Goal: Task Accomplishment & Management: Use online tool/utility

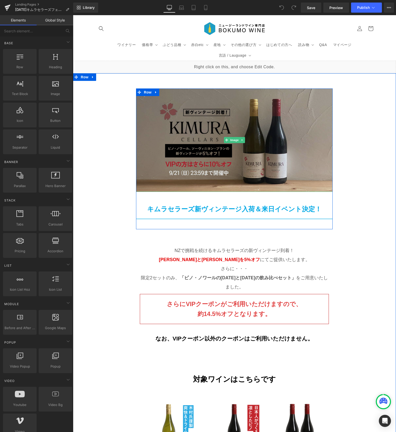
drag, startPoint x: 73, startPoint y: 15, endPoint x: 269, endPoint y: 129, distance: 226.6
click at [269, 129] on img at bounding box center [234, 139] width 197 height 103
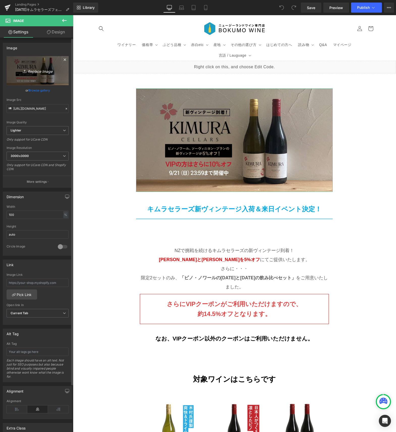
click at [29, 70] on icon "Replace Image" at bounding box center [37, 70] width 40 height 6
type input "C:\fakepath\kimuracellars_fair_202510OGP.jpg"
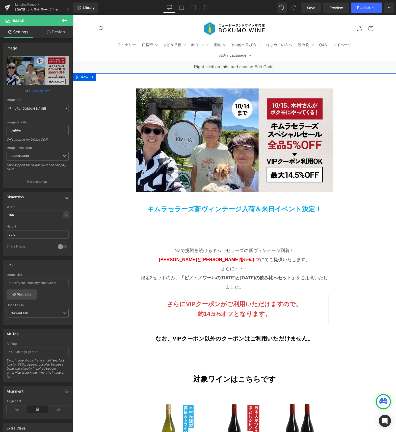
scroll to position [19, 0]
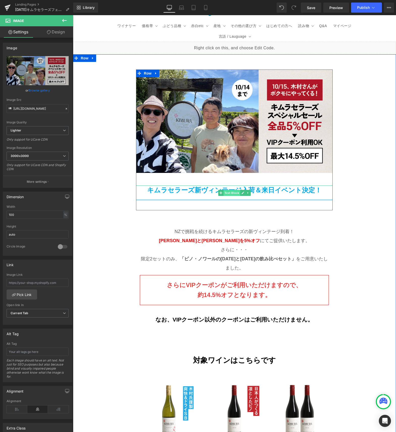
click at [236, 190] on span "Text Block" at bounding box center [232, 193] width 17 height 6
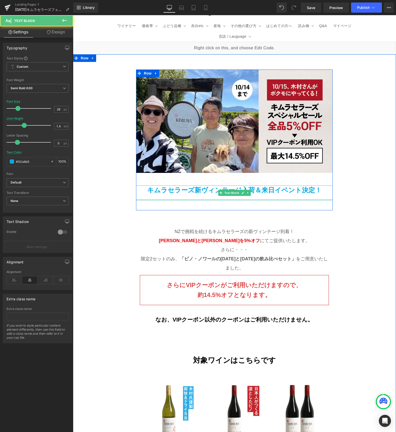
click at [195, 185] on p "キムラセラーズ新ヴィンテージ入荷＆来日イベント決定！" at bounding box center [234, 189] width 197 height 9
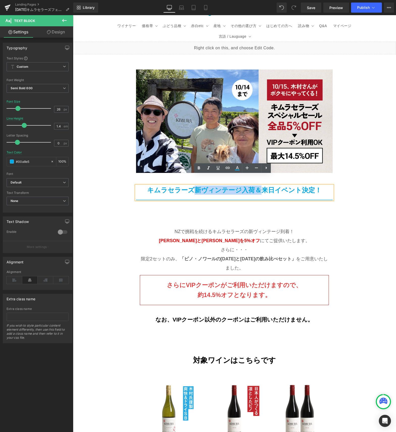
drag, startPoint x: 194, startPoint y: 180, endPoint x: 257, endPoint y: 182, distance: 62.7
click at [257, 185] on p "キムラセラーズ新ヴィンテージ入荷＆来日イベント決定！" at bounding box center [234, 189] width 197 height 9
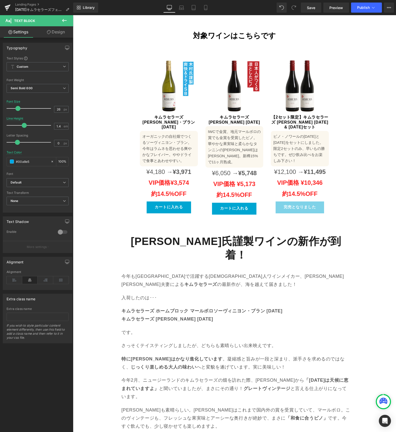
scroll to position [360, 0]
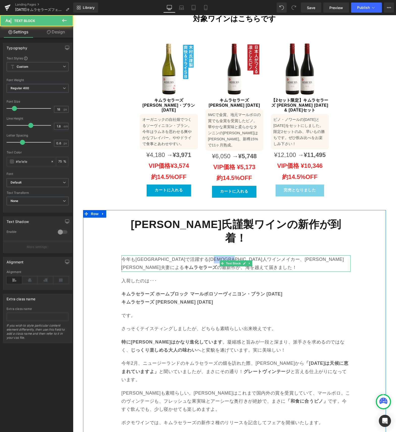
drag, startPoint x: 257, startPoint y: 227, endPoint x: 273, endPoint y: 227, distance: 15.4
click at [273, 255] on p "今年も[GEOGRAPHIC_DATA]で活躍する[DEMOGRAPHIC_DATA]人ワインメイカー、[PERSON_NAME][PERSON_NAME]夫…" at bounding box center [235, 263] width 229 height 16
copy p "[PERSON_NAME]"
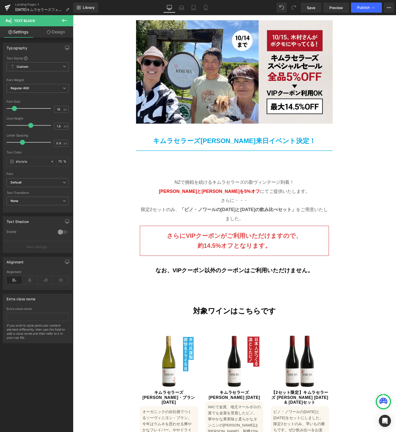
scroll to position [34, 0]
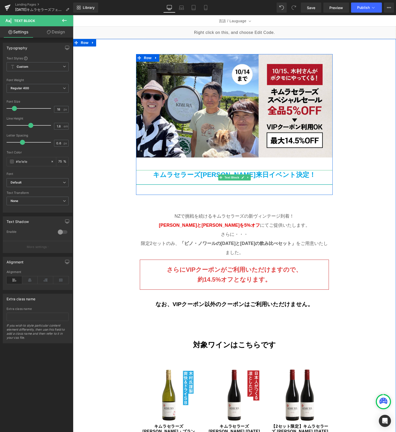
drag, startPoint x: 217, startPoint y: 165, endPoint x: 210, endPoint y: 165, distance: 7.1
click at [218, 174] on span at bounding box center [220, 177] width 5 height 6
drag, startPoint x: 204, startPoint y: 165, endPoint x: 248, endPoint y: 162, distance: 44.8
click at [248, 170] on p "キムラセラーズ[PERSON_NAME]来日イベント決定！" at bounding box center [234, 174] width 197 height 9
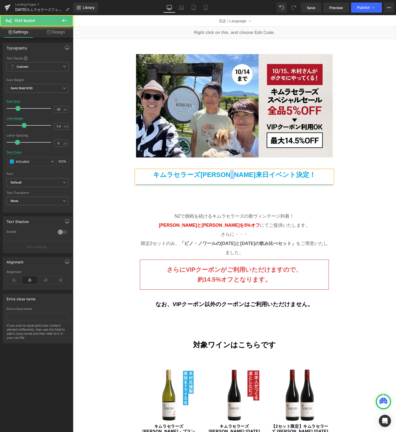
click at [255, 170] on p "キムラセラーズ[PERSON_NAME]来日イベント決定！" at bounding box center [234, 174] width 197 height 9
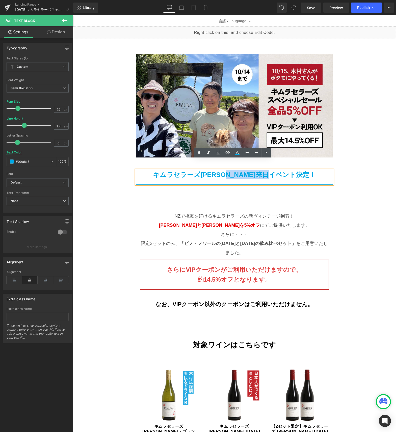
drag, startPoint x: 246, startPoint y: 164, endPoint x: 310, endPoint y: 163, distance: 63.9
click at [310, 170] on p "キムラセラーズ[PERSON_NAME]来日イベント決定！" at bounding box center [234, 174] width 197 height 9
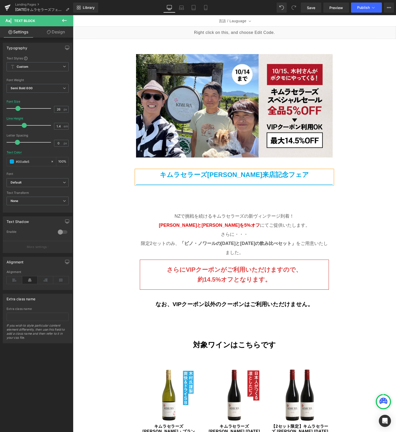
click at [372, 194] on div "Image Image キムラセラーズ[PERSON_NAME]来店記念フェア Text Block Row [GEOGRAPHIC_DATA]で挑戦を続ける…" at bounding box center [234, 282] width 323 height 487
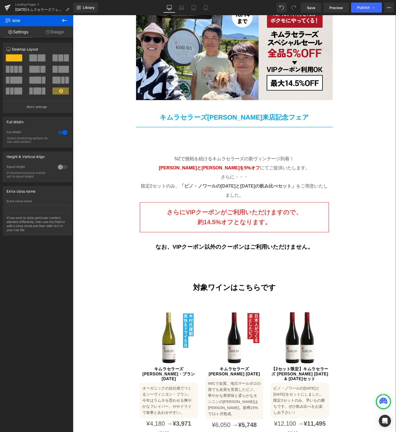
scroll to position [91, 0]
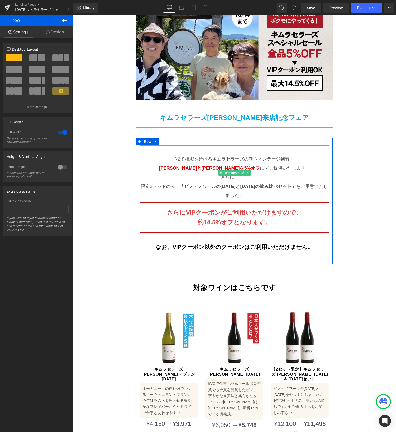
click at [220, 154] on p "NZで挑戦を続けるキムラセラーズの新ヴィンテージ到着！ [PERSON_NAME]と[PERSON_NAME]を5%オフ にてご提供いたします。" at bounding box center [234, 163] width 189 height 18
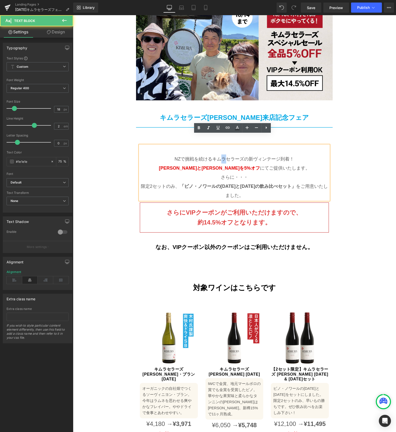
click at [220, 154] on p "NZで挑戦を続けるキムラセラーズの新ヴィンテージ到着！ [PERSON_NAME]と[PERSON_NAME]を5%オフ にてご提供いたします。" at bounding box center [234, 163] width 189 height 18
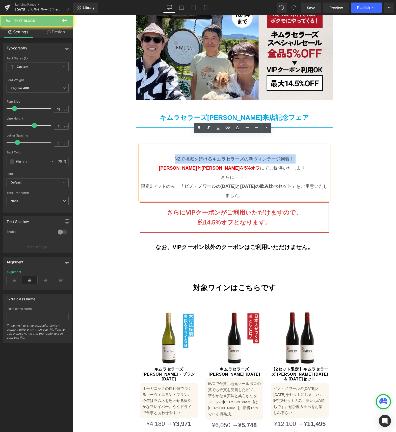
click at [220, 154] on p "NZで挑戦を続けるキムラセラーズの新ヴィンテージ到着！ [PERSON_NAME]と[PERSON_NAME]を5%オフ にてご提供いたします。" at bounding box center [234, 163] width 189 height 18
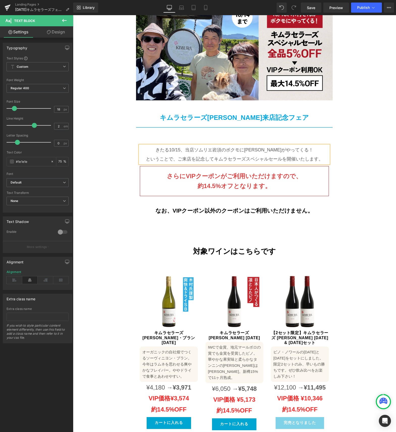
click at [376, 198] on div "Image Image キムラセラーズ[PERSON_NAME]来店記念フェア Text Block Row きたる10/15、当店ソムリエ岩須のボクモに[P…" at bounding box center [234, 207] width 323 height 450
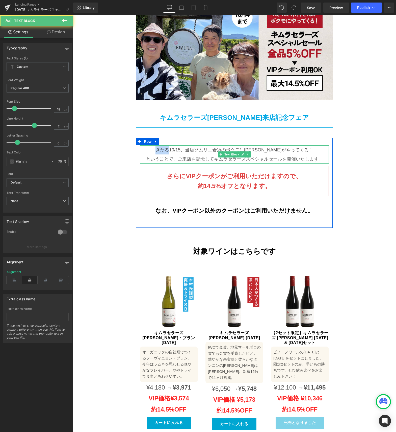
drag, startPoint x: 175, startPoint y: 139, endPoint x: 163, endPoint y: 141, distance: 12.9
click at [162, 145] on p "きたる10/15、当店ソムリエ岩須のボクモに[PERSON_NAME]がやってくる！" at bounding box center [234, 149] width 189 height 9
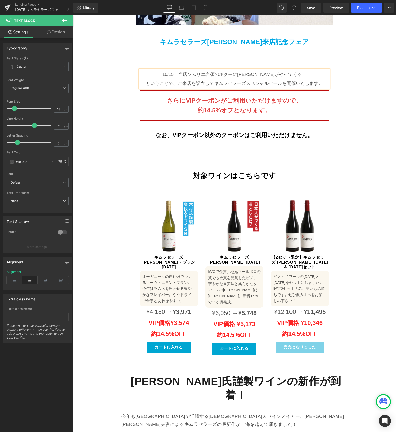
scroll to position [171, 0]
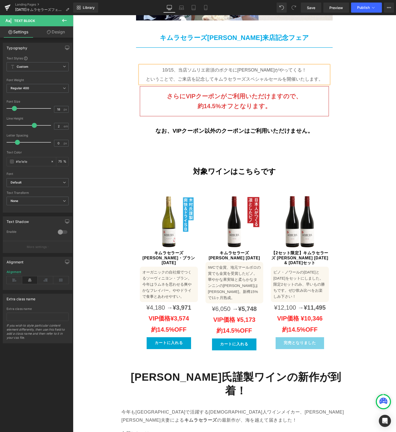
click at [293, 219] on img at bounding box center [300, 221] width 58 height 58
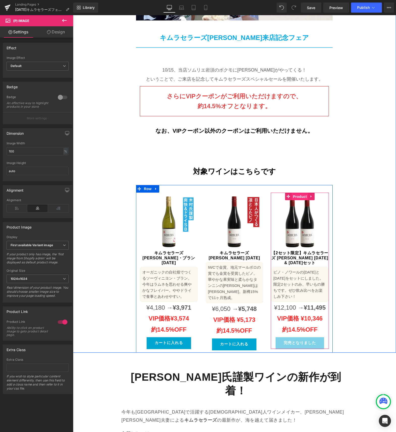
click at [297, 193] on span "Product" at bounding box center [300, 197] width 16 height 8
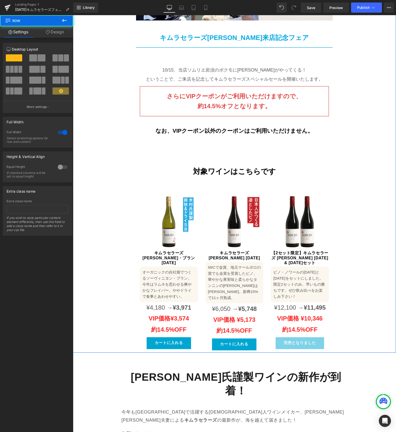
drag, startPoint x: 379, startPoint y: 266, endPoint x: 375, endPoint y: 266, distance: 4.0
click at [379, 266] on div "Image Image キムラセラーズ[PERSON_NAME]来店記念フェア Text Block Row 10/15、当店ソムリエ岩須のボクモに[PERS…" at bounding box center [234, 127] width 323 height 450
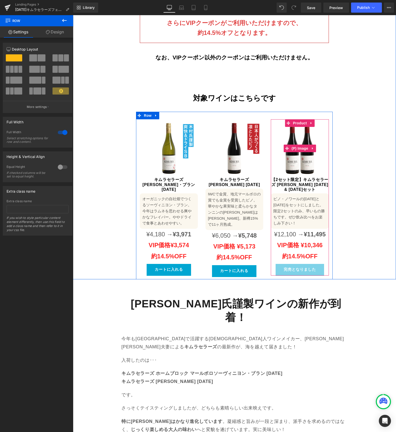
click at [296, 128] on img at bounding box center [300, 148] width 58 height 58
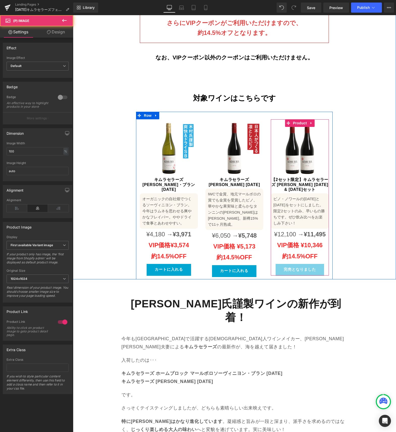
click at [311, 122] on icon at bounding box center [311, 123] width 1 height 2
drag, startPoint x: 311, startPoint y: 113, endPoint x: 307, endPoint y: 114, distance: 4.2
click at [313, 121] on icon at bounding box center [315, 123] width 4 height 4
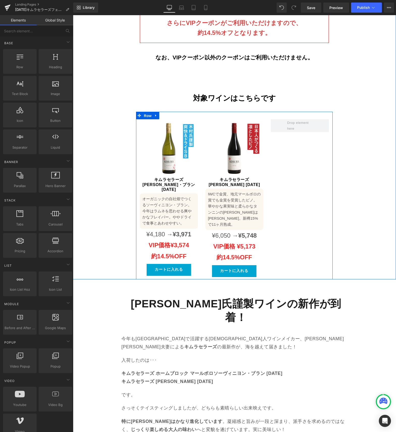
drag, startPoint x: 146, startPoint y: 105, endPoint x: 90, endPoint y: 76, distance: 63.0
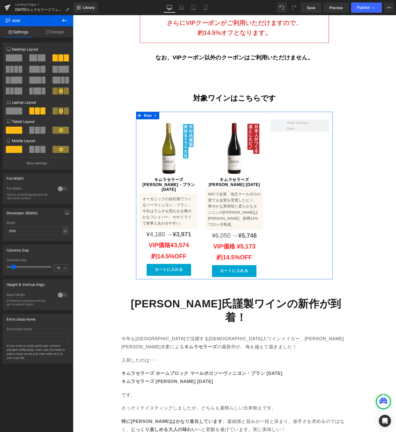
click at [34, 54] on span at bounding box center [33, 57] width 8 height 7
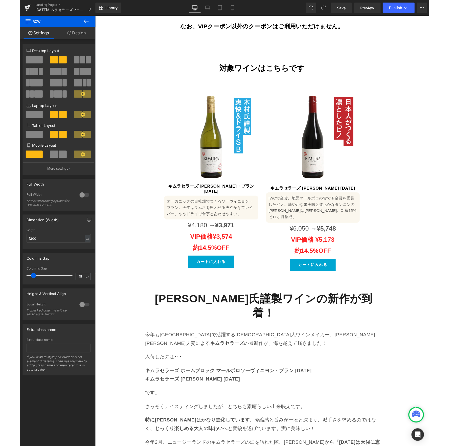
scroll to position [276, 0]
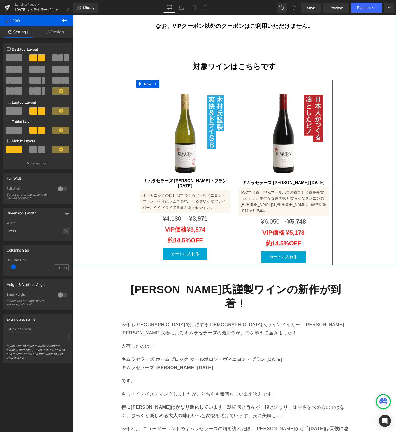
click at [154, 82] on icon at bounding box center [156, 84] width 4 height 4
click at [161, 82] on icon at bounding box center [163, 84] width 4 height 4
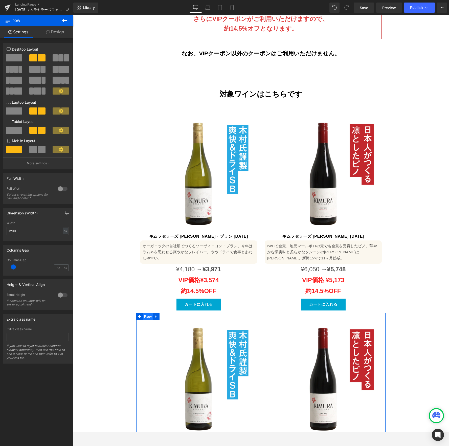
click at [143, 312] on span "Row" at bounding box center [148, 316] width 10 height 8
drag, startPoint x: 15, startPoint y: 67, endPoint x: 69, endPoint y: 102, distance: 64.9
click at [15, 67] on span at bounding box center [16, 69] width 4 height 7
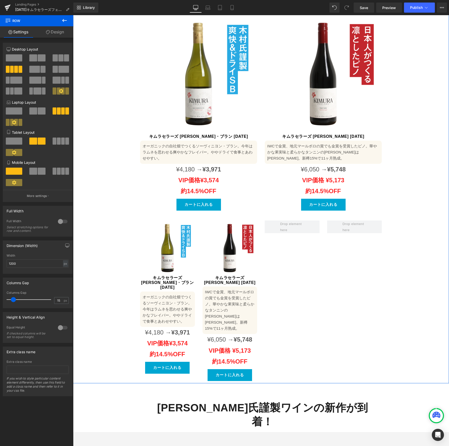
scroll to position [383, 0]
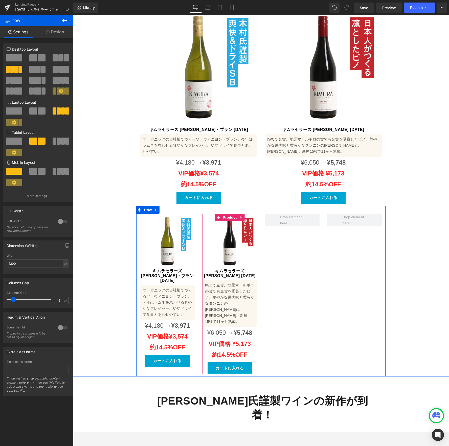
click at [239, 215] on icon at bounding box center [241, 217] width 4 height 4
click at [236, 215] on icon at bounding box center [238, 217] width 4 height 4
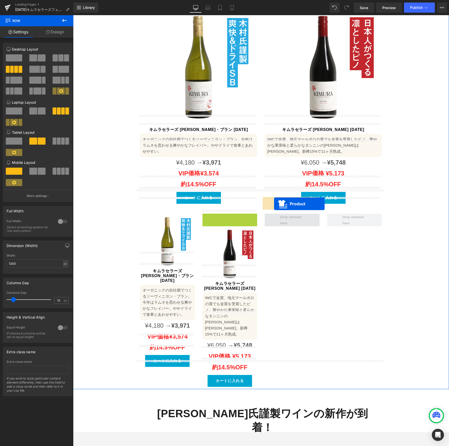
drag, startPoint x: 214, startPoint y: 200, endPoint x: 274, endPoint y: 204, distance: 60.0
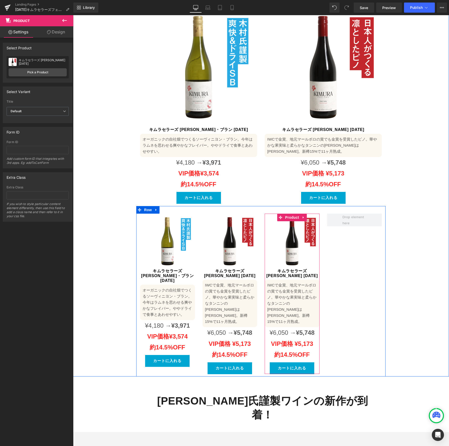
click at [302, 215] on icon at bounding box center [304, 217] width 4 height 4
click at [298, 215] on icon at bounding box center [300, 217] width 4 height 4
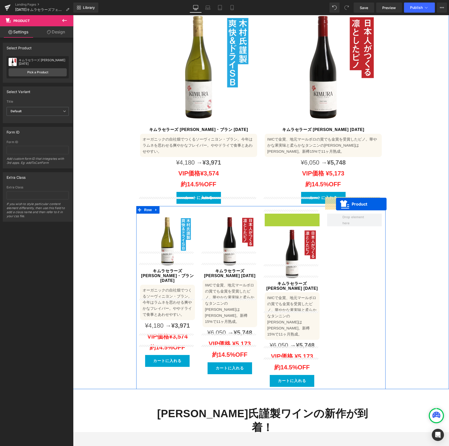
drag, startPoint x: 270, startPoint y: 201, endPoint x: 323, endPoint y: 215, distance: 54.7
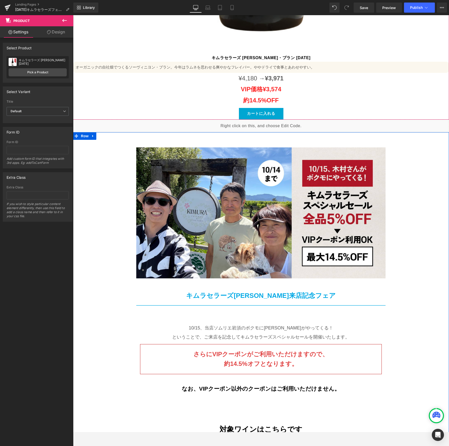
scroll to position [820, 0]
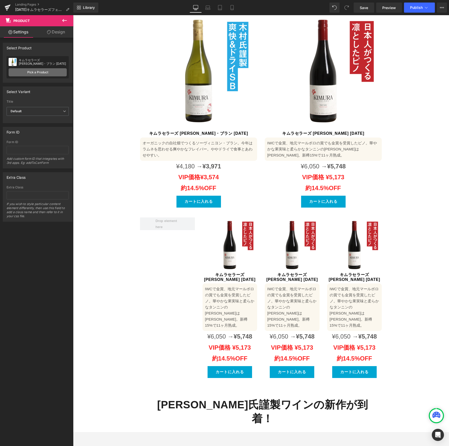
click at [39, 71] on link "Pick a Product" at bounding box center [38, 72] width 58 height 8
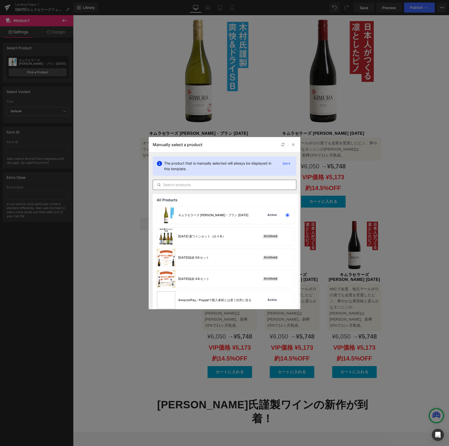
click at [216, 185] on input "text" at bounding box center [224, 185] width 143 height 6
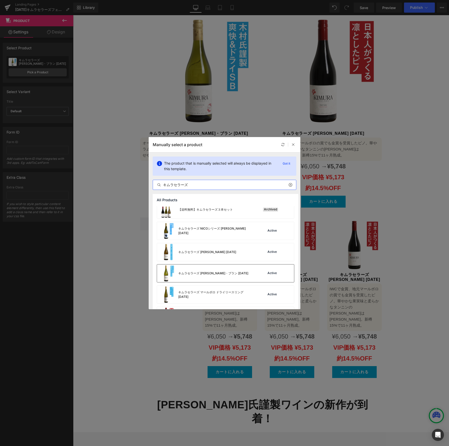
scroll to position [35, 0]
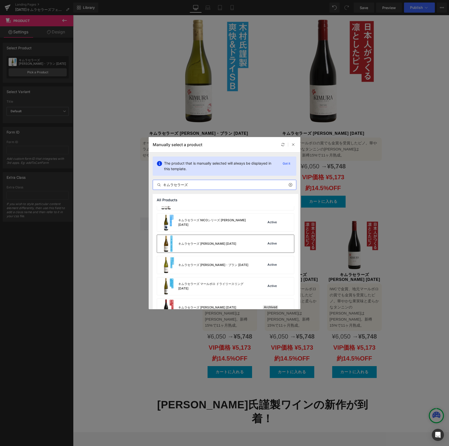
type input "キムラセラーズ"
click at [226, 246] on div "キムラセラーズ [PERSON_NAME] [DATE]" at bounding box center [196, 244] width 79 height 18
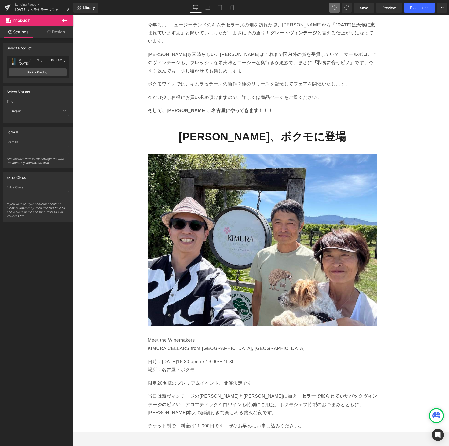
scroll to position [460, 0]
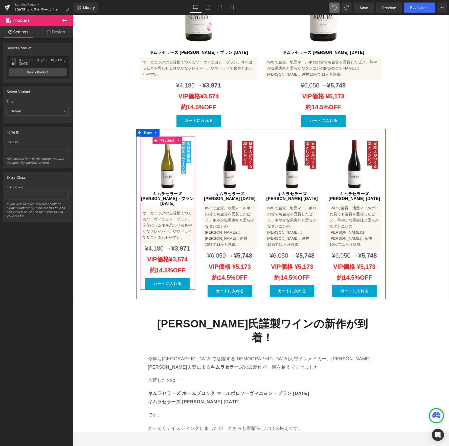
click at [162, 136] on span "Product" at bounding box center [167, 140] width 16 height 8
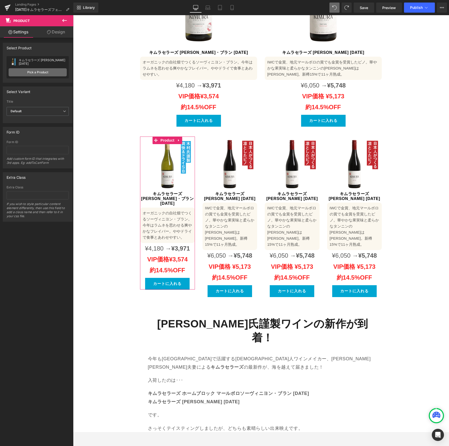
click at [33, 71] on link "Pick a Product" at bounding box center [38, 72] width 58 height 8
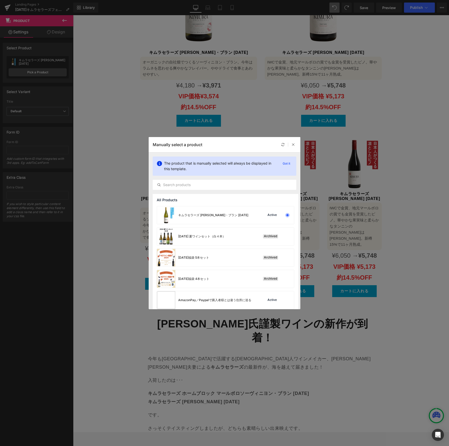
click at [184, 190] on div "The product that is manually selected will always be displayed in this template…" at bounding box center [225, 172] width 152 height 41
click at [186, 188] on div at bounding box center [224, 185] width 143 height 10
click at [188, 186] on input "text" at bounding box center [224, 185] width 143 height 6
paste input "きたる"
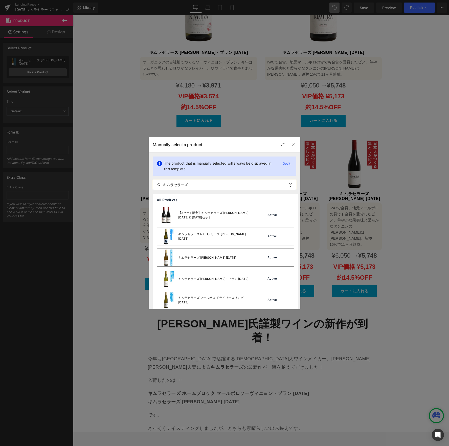
type input "キムラセラーズ"
click at [213, 259] on div "キムラセラーズ [PERSON_NAME] [DATE]" at bounding box center [207, 257] width 58 height 5
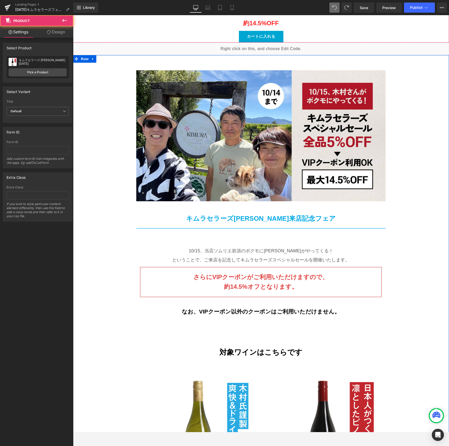
scroll to position [897, 0]
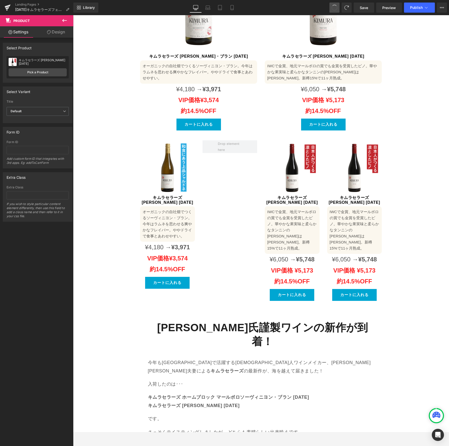
drag, startPoint x: 333, startPoint y: 8, endPoint x: 330, endPoint y: 13, distance: 5.5
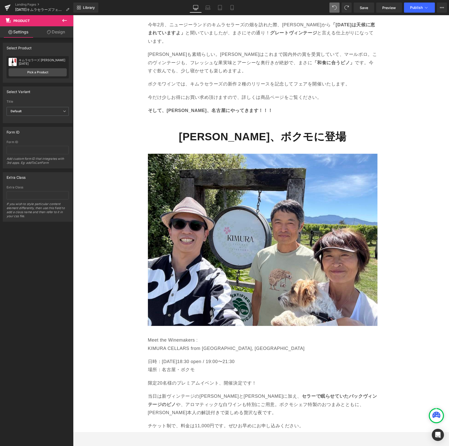
scroll to position [460, 0]
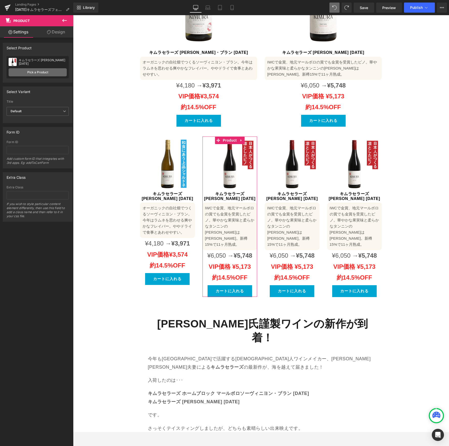
click at [33, 72] on link "Pick a Product" at bounding box center [38, 72] width 58 height 8
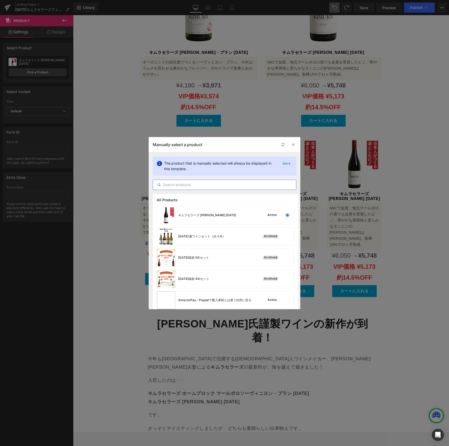
click at [183, 184] on input "text" at bounding box center [224, 185] width 143 height 6
paste input "キムラセラーズ"
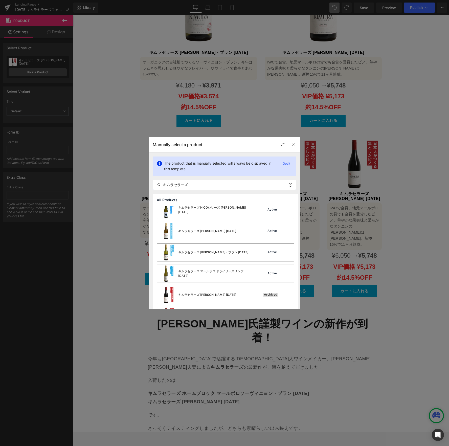
scroll to position [30, 0]
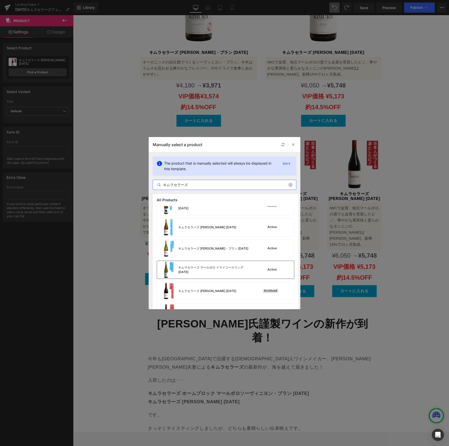
type input "キムラセラーズ"
click at [234, 275] on div "キムラセラーズ マールボロ ドライリースリング [DATE]" at bounding box center [205, 270] width 97 height 18
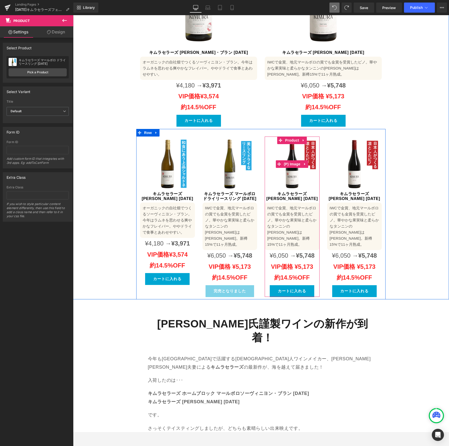
click at [296, 136] on img at bounding box center [291, 163] width 55 height 55
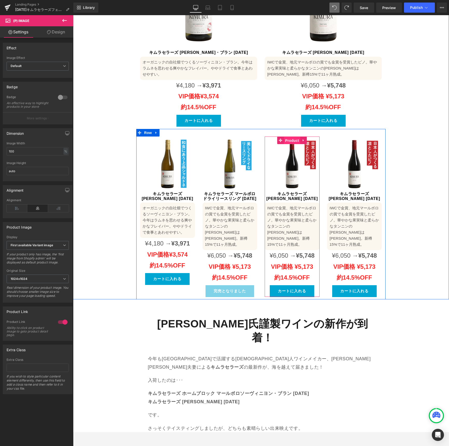
click at [288, 137] on span "Product" at bounding box center [292, 141] width 16 height 8
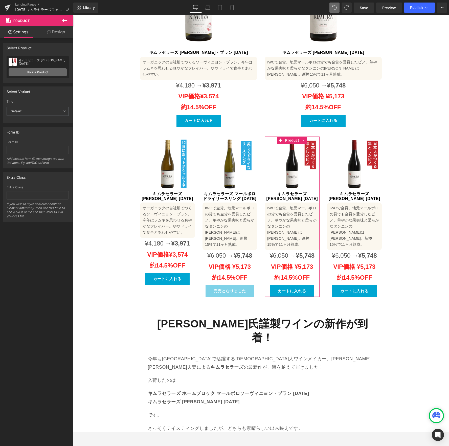
click at [41, 75] on link "Pick a Product" at bounding box center [38, 72] width 58 height 8
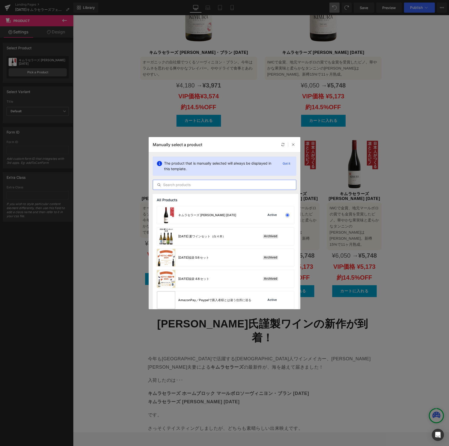
click at [215, 186] on input "text" at bounding box center [224, 185] width 143 height 6
paste input "キムラセラーズ"
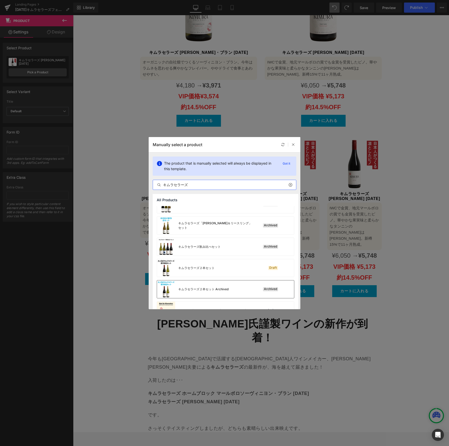
scroll to position [237, 0]
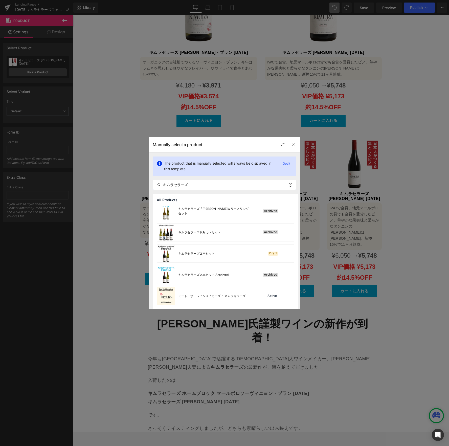
click at [205, 185] on input "キムラセラーズ" at bounding box center [224, 185] width 143 height 6
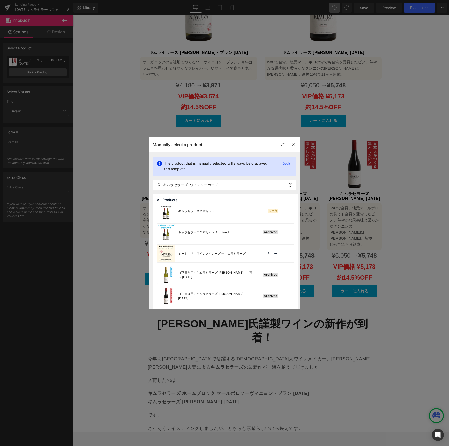
drag, startPoint x: 140, startPoint y: 164, endPoint x: 124, endPoint y: 158, distance: 16.9
click at [124, 158] on div "Manually select a product The product that is manually selected will always be …" at bounding box center [224, 223] width 449 height 446
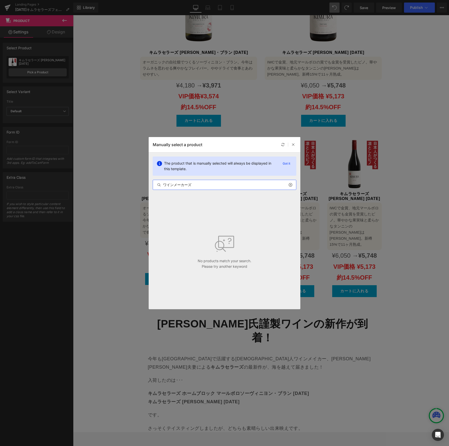
click at [193, 182] on input "ワインメーカーズ" at bounding box center [224, 185] width 143 height 6
click at [191, 184] on input "ワインメーカーズブレンド" at bounding box center [224, 185] width 143 height 6
click at [182, 185] on input "ワインメーカーズ ブレンド" at bounding box center [224, 185] width 143 height 6
paste input "[DEMOGRAPHIC_DATA]"
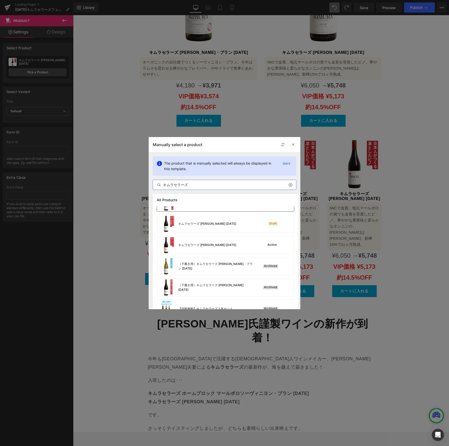
scroll to position [0, 0]
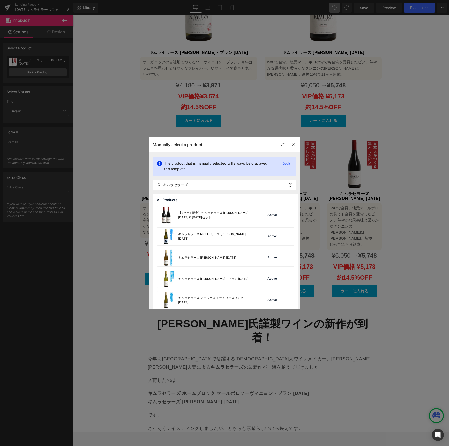
click at [218, 183] on input "キムラセラーズ" at bounding box center [224, 185] width 143 height 6
type input "あ"
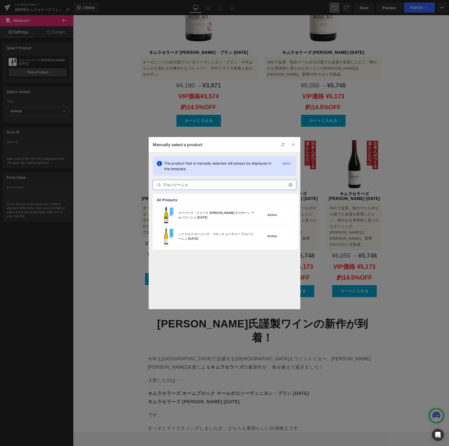
click at [200, 185] on input "アルバリーニョ" at bounding box center [224, 185] width 143 height 6
paste input "[DEMOGRAPHIC_DATA]"
type input "キムラセラーズ"
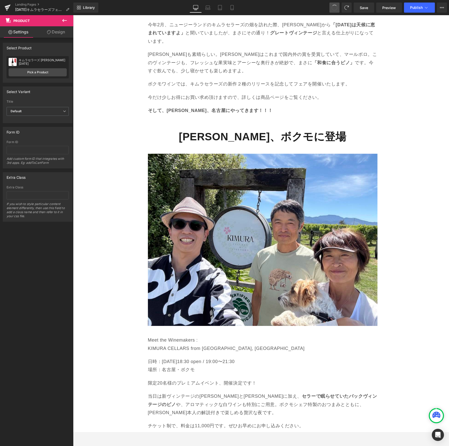
scroll to position [460, 0]
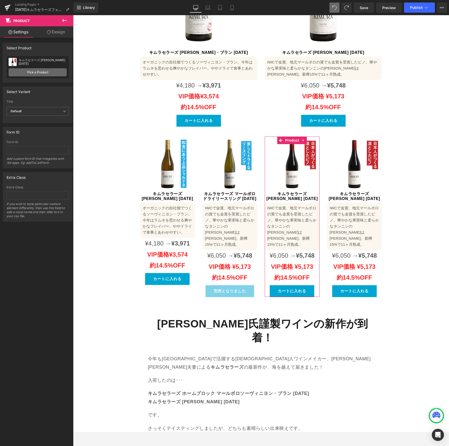
click at [36, 72] on link "Pick a Product" at bounding box center [38, 72] width 58 height 8
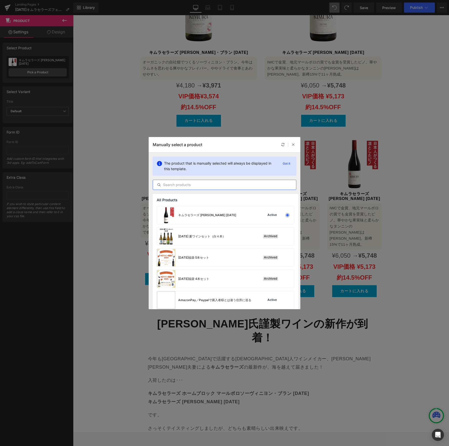
click at [190, 184] on input "text" at bounding box center [224, 185] width 143 height 6
paste input "キムラセラーズ"
type input "キムラセラーズ"
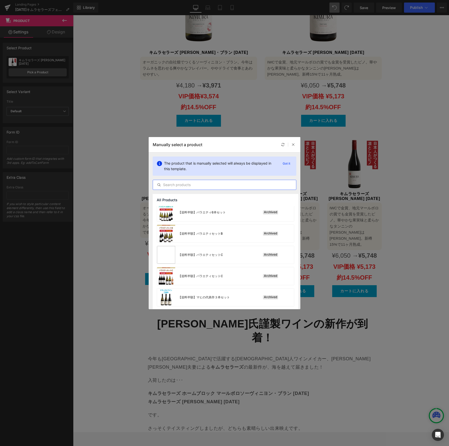
scroll to position [1214, 0]
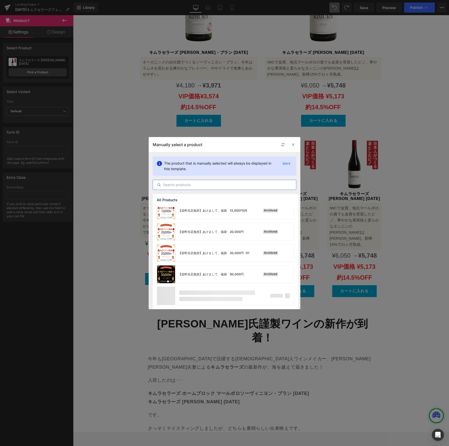
click at [283, 163] on p "Got it" at bounding box center [286, 163] width 12 height 6
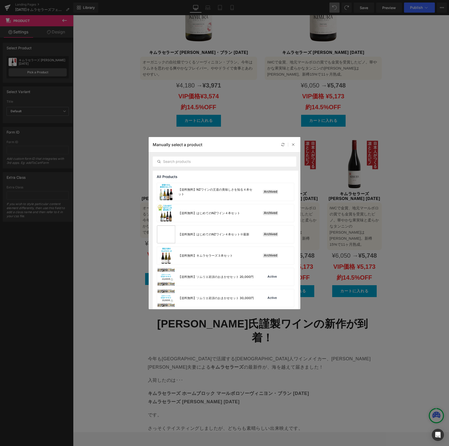
scroll to position [1615, 0]
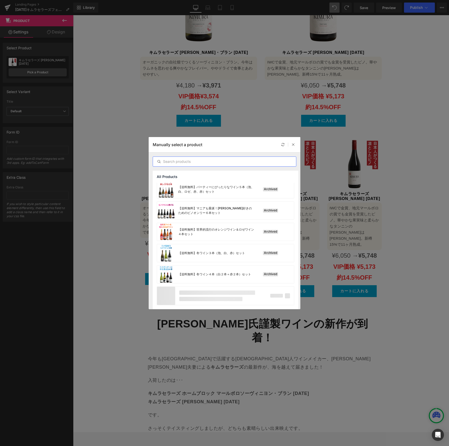
click at [215, 162] on input "text" at bounding box center [224, 161] width 143 height 6
paste input "キムラセラーズ"
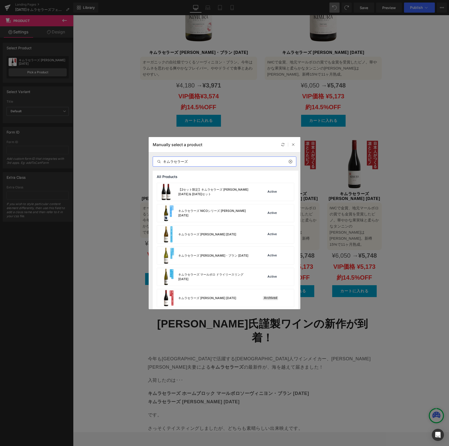
click at [207, 163] on input "キムラセラーズ" at bounding box center [224, 161] width 143 height 6
click at [209, 162] on input "キムラセラーズ" at bounding box center [224, 161] width 143 height 6
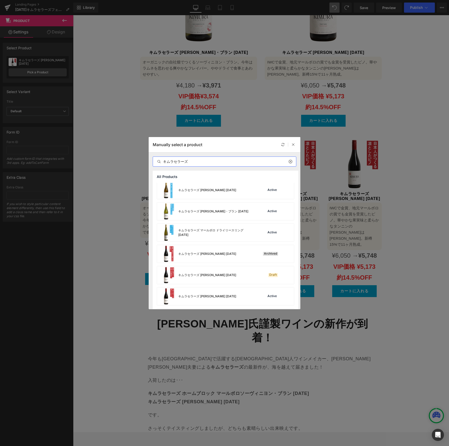
click at [211, 160] on input "キムラセラーズ" at bounding box center [224, 161] width 143 height 6
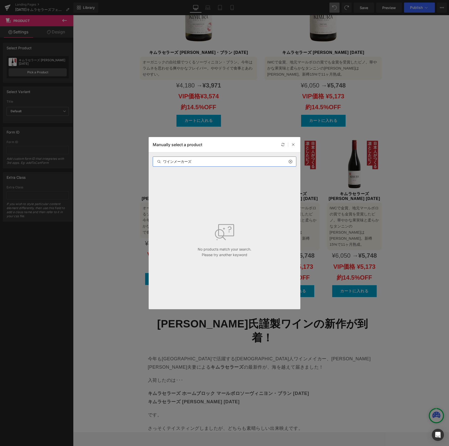
type input "ワインメーカーズ"
click at [282, 143] on icon at bounding box center [283, 145] width 4 height 4
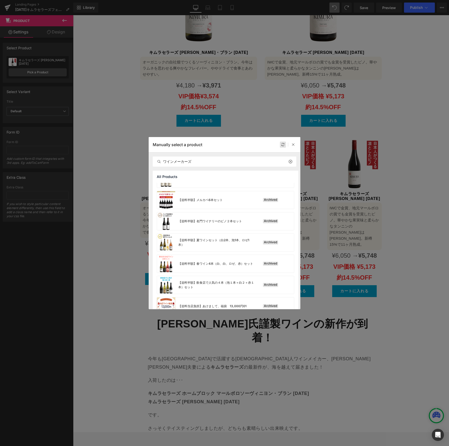
scroll to position [1191, 0]
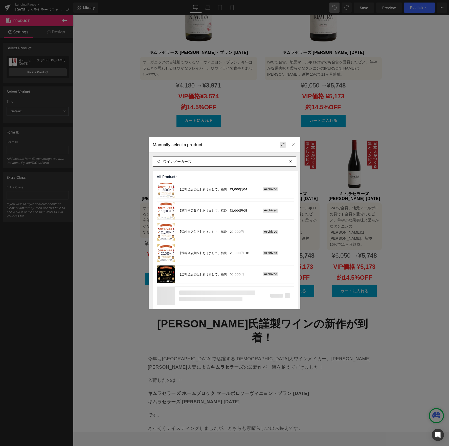
click at [206, 162] on input "ワインメーカーズ" at bounding box center [224, 161] width 143 height 6
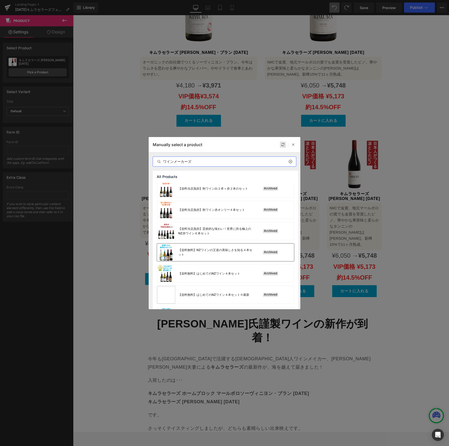
scroll to position [1615, 0]
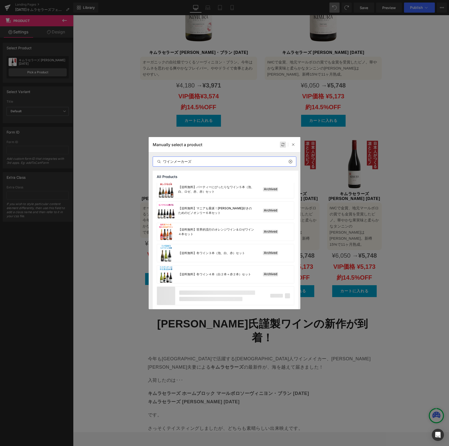
click at [196, 163] on input "ワインメーカーズ" at bounding box center [224, 161] width 143 height 6
paste input "ムラセラ"
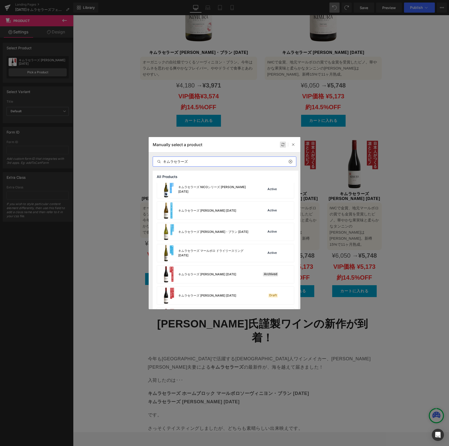
scroll to position [0, 0]
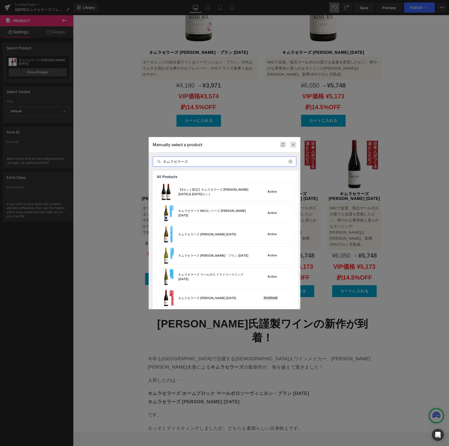
type input "キムラセラーズ"
click at [293, 144] on icon at bounding box center [293, 145] width 4 height 4
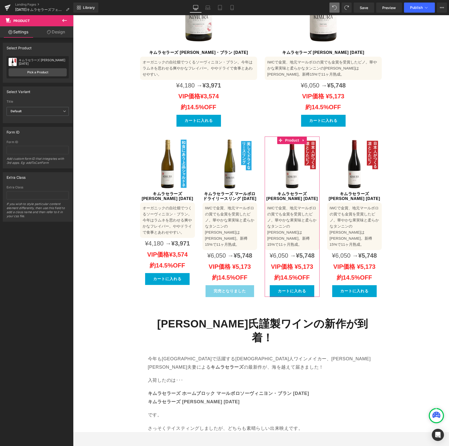
drag, startPoint x: 40, startPoint y: 96, endPoint x: 36, endPoint y: 63, distance: 33.6
click at [40, 94] on div "Select Variant" at bounding box center [37, 92] width 69 height 10
click at [35, 61] on div "キムラセラーズ [PERSON_NAME] [DATE]" at bounding box center [43, 61] width 48 height 7
click at [32, 71] on link "Pick a Product" at bounding box center [38, 72] width 58 height 8
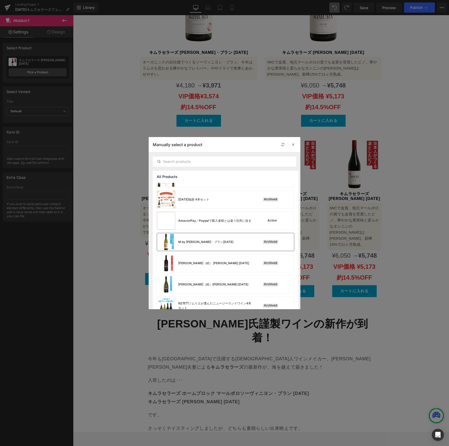
scroll to position [132, 0]
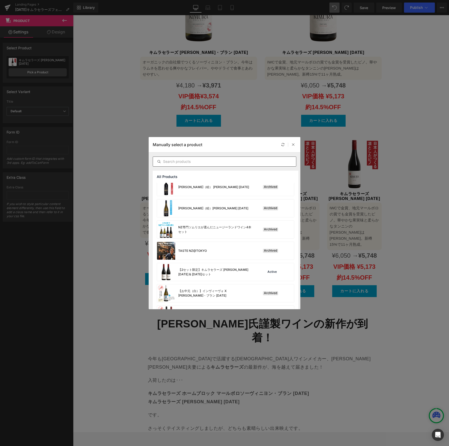
click at [200, 162] on input "text" at bounding box center [224, 161] width 143 height 6
paste input "キムラセラーズ マールボロ ワインメーカーズ ブレンド [DATE]"
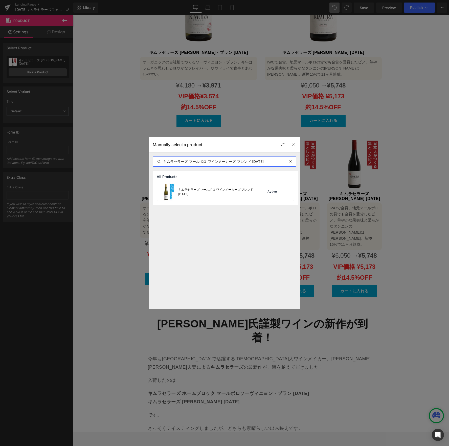
type input "キムラセラーズ マールボロ ワインメーカーズ ブレンド [DATE]"
click at [200, 198] on div "キムラセラーズ マールボロ ワインメーカーズ ブレンド [DATE]" at bounding box center [205, 192] width 97 height 18
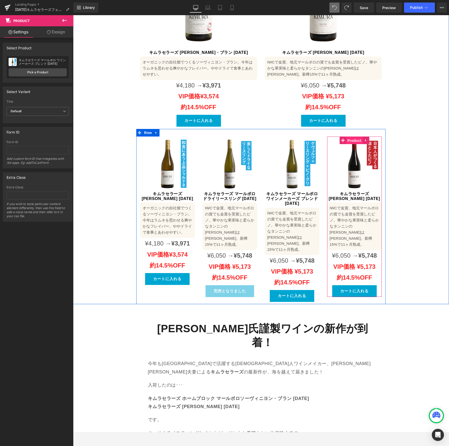
click at [353, 137] on span "Product" at bounding box center [354, 141] width 16 height 8
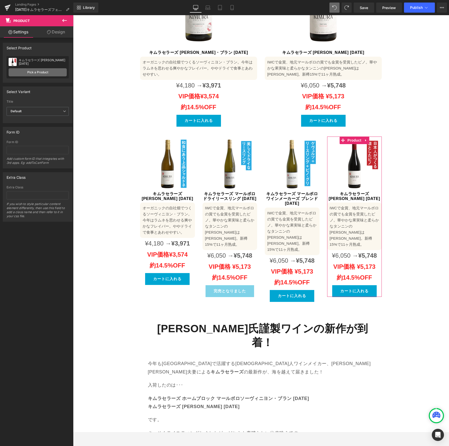
click at [45, 75] on link "Pick a Product" at bounding box center [38, 72] width 58 height 8
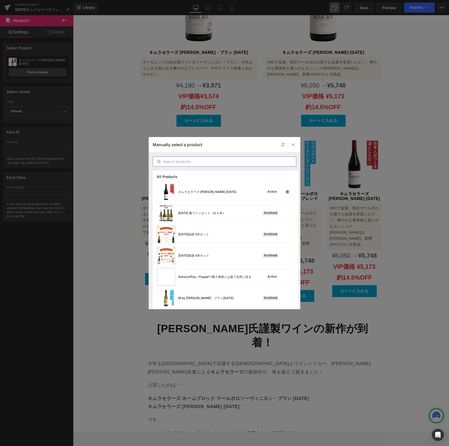
click at [212, 161] on input "text" at bounding box center [224, 161] width 143 height 6
paste input "キムラセラーズ ネルソン アルバリーニョ [DATE]"
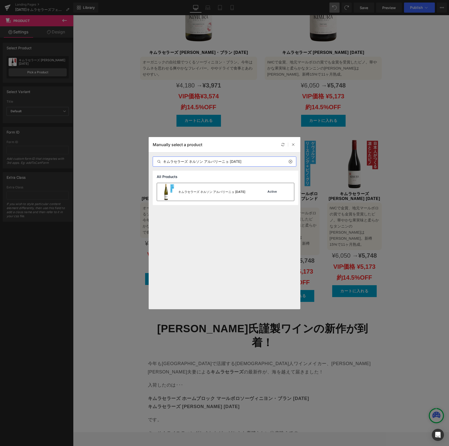
type input "キムラセラーズ ネルソン アルバリーニョ [DATE]"
click at [212, 186] on div "キムラセラーズ ネルソン アルバリーニョ [DATE]" at bounding box center [201, 192] width 88 height 18
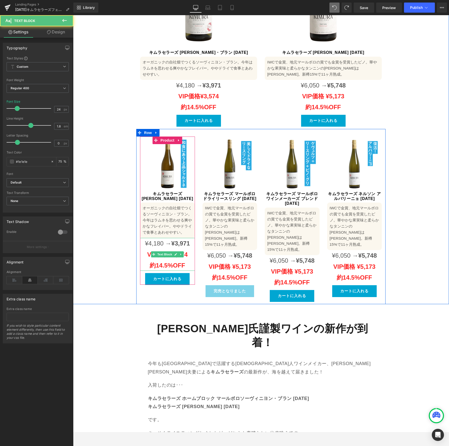
click at [153, 240] on span "¥4,180 →" at bounding box center [158, 243] width 26 height 7
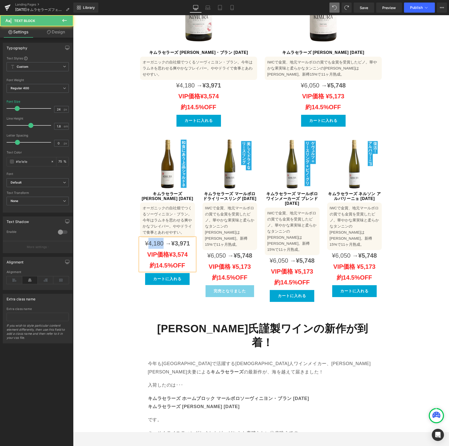
click at [153, 240] on span "¥4,180 →" at bounding box center [158, 243] width 26 height 7
paste div
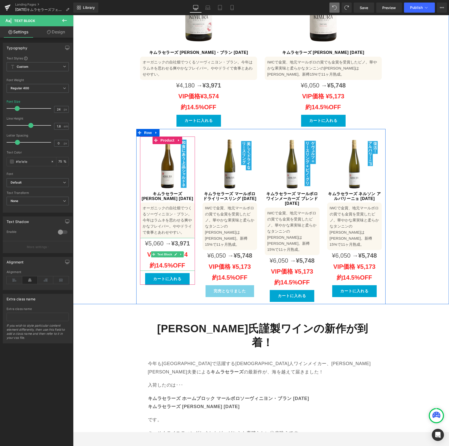
click at [177, 240] on span "¥3,971" at bounding box center [180, 243] width 18 height 7
click at [176, 240] on span "¥3,971" at bounding box center [180, 243] width 18 height 7
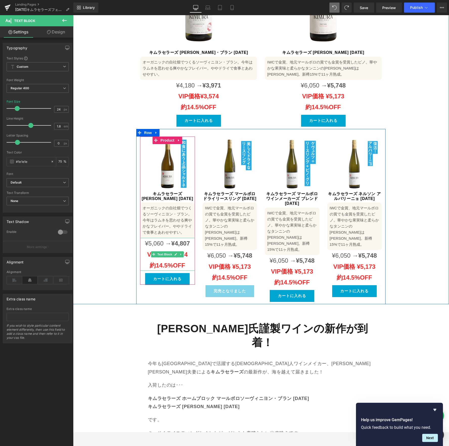
click at [175, 253] on icon at bounding box center [176, 254] width 3 height 3
click at [173, 251] on strong "¥3,574" at bounding box center [178, 254] width 18 height 7
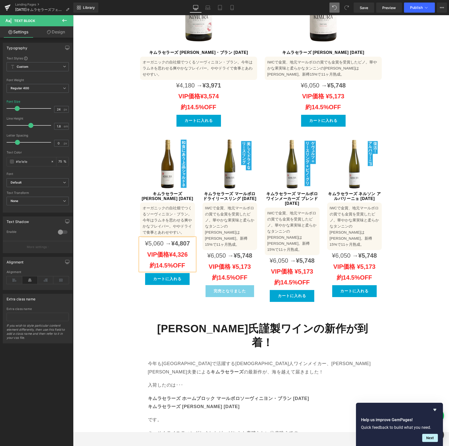
scroll to position [459, 0]
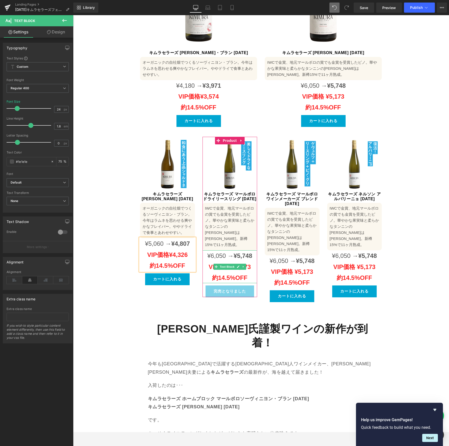
click at [219, 252] on span "¥6,050 →" at bounding box center [220, 255] width 26 height 7
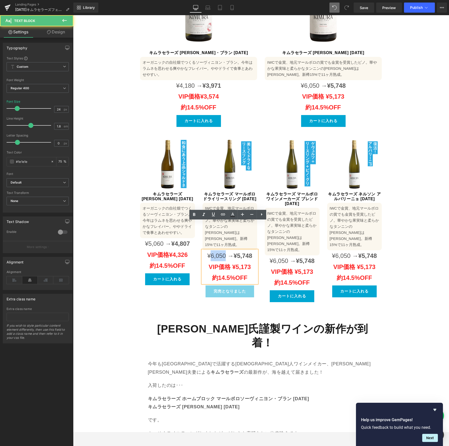
click at [219, 252] on span "¥6,050 →" at bounding box center [220, 255] width 26 height 7
paste div
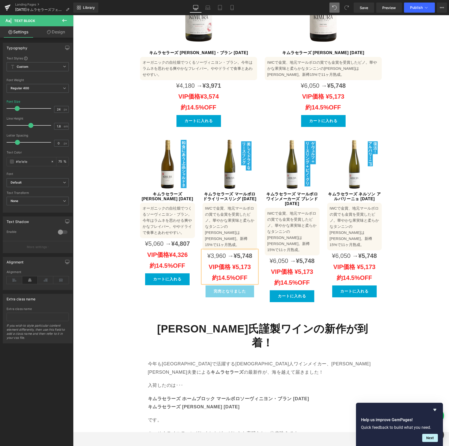
click at [241, 263] on strong "VIP価格 ¥5,173" at bounding box center [229, 266] width 42 height 7
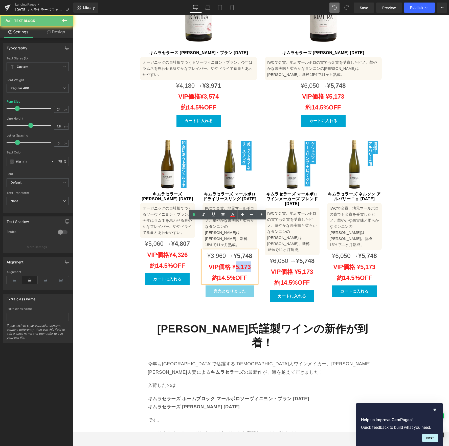
click at [241, 263] on strong "VIP価格 ¥5,173" at bounding box center [229, 266] width 42 height 7
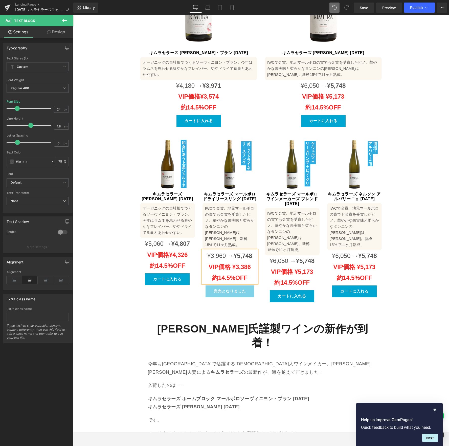
click at [242, 252] on span "¥5,748" at bounding box center [242, 255] width 18 height 7
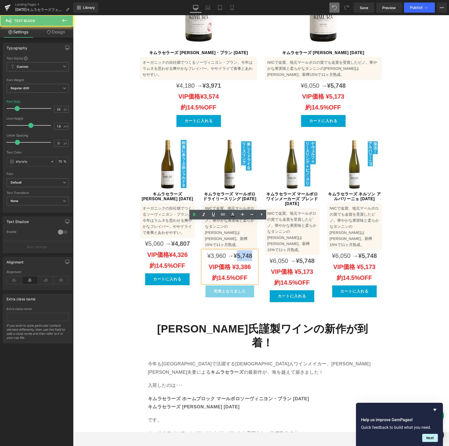
click at [242, 252] on span "¥5,748" at bounding box center [242, 255] width 18 height 7
click at [220, 252] on span "¥3,960 →" at bounding box center [220, 255] width 26 height 7
copy div "¥3,960 → ¥3,762 VIP価格 ¥3,386 約14.5%OFF"
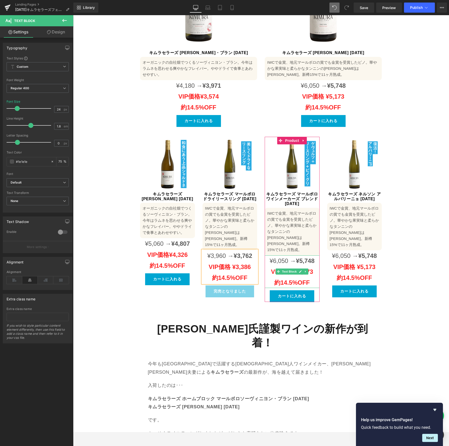
click at [285, 257] on span "¥6,050 →" at bounding box center [282, 260] width 26 height 7
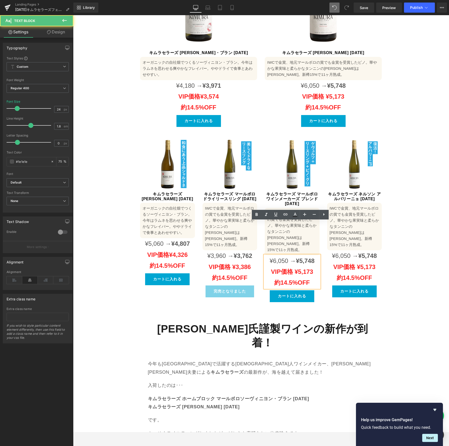
click at [283, 257] on span "¥6,050 →" at bounding box center [282, 260] width 26 height 7
paste div
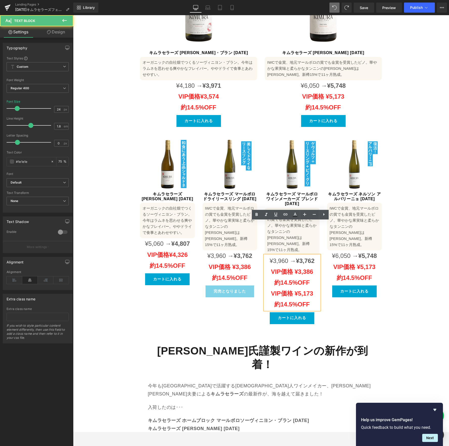
click at [284, 257] on span "¥3,960 →" at bounding box center [282, 260] width 26 height 7
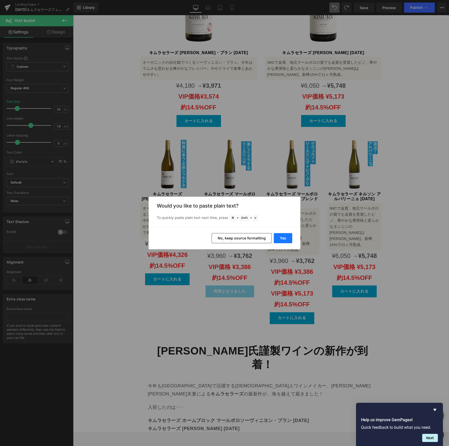
click at [288, 238] on button "Yes" at bounding box center [283, 238] width 18 height 10
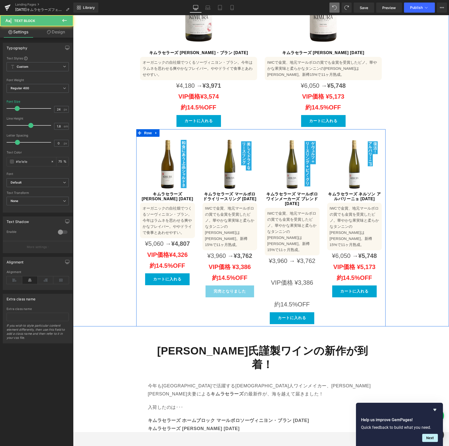
click at [223, 250] on p "¥3,960 → ¥3,762" at bounding box center [229, 255] width 55 height 11
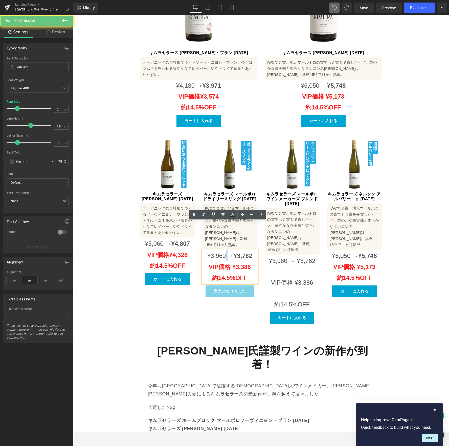
click at [223, 250] on p "¥3,960 → ¥3,762" at bounding box center [229, 255] width 55 height 11
copy div "¥3,960 → ¥3,762 VIP価格 ¥3,386 約14.5%OFF"
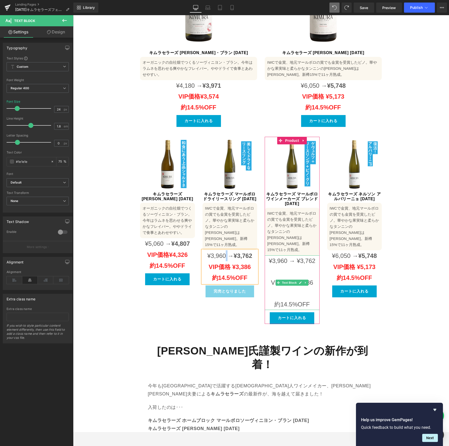
click at [283, 255] on p "¥3,960 → ¥3,762" at bounding box center [291, 260] width 55 height 11
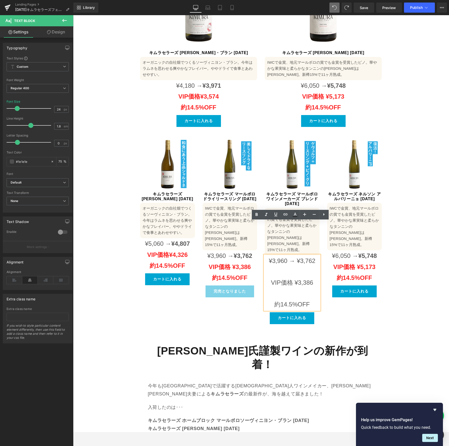
click at [283, 255] on p "¥3,960 → ¥3,762" at bounding box center [291, 260] width 55 height 11
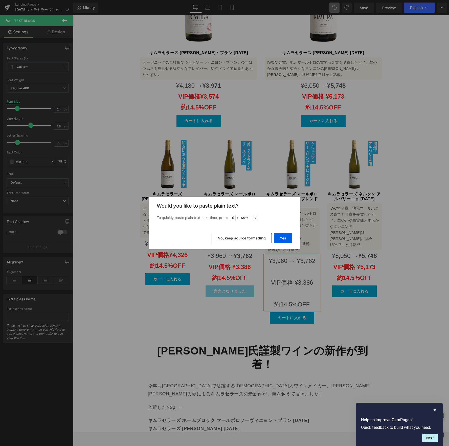
click at [238, 238] on button "No, keep source formatting" at bounding box center [241, 238] width 60 height 10
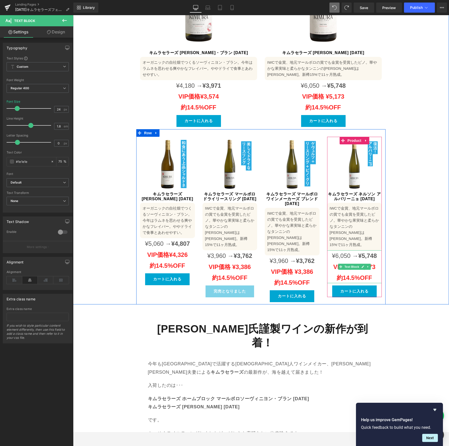
click at [341, 252] on span "¥6,050 →" at bounding box center [345, 255] width 26 height 7
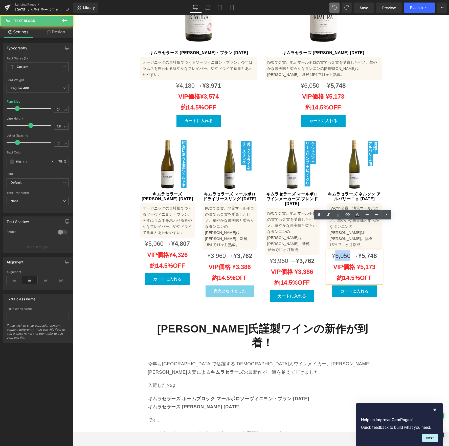
click at [341, 252] on span "¥6,050 →" at bounding box center [345, 255] width 26 height 7
paste div
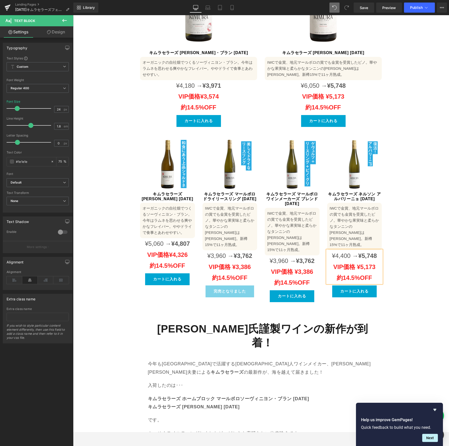
click at [372, 252] on span "¥5,748" at bounding box center [367, 255] width 18 height 7
click at [361, 263] on strong "VIP価格 ¥5,173" at bounding box center [354, 266] width 42 height 7
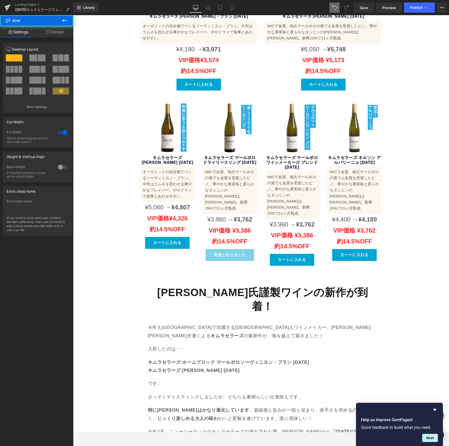
scroll to position [495, 0]
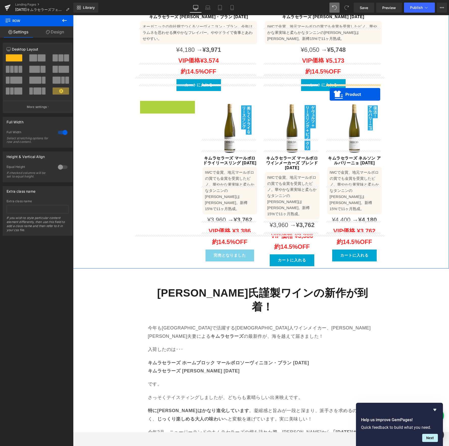
drag, startPoint x: 155, startPoint y: 88, endPoint x: 329, endPoint y: 100, distance: 174.7
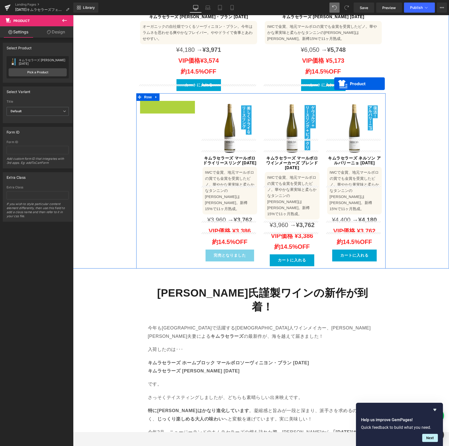
drag, startPoint x: 154, startPoint y: 89, endPoint x: 334, endPoint y: 84, distance: 179.9
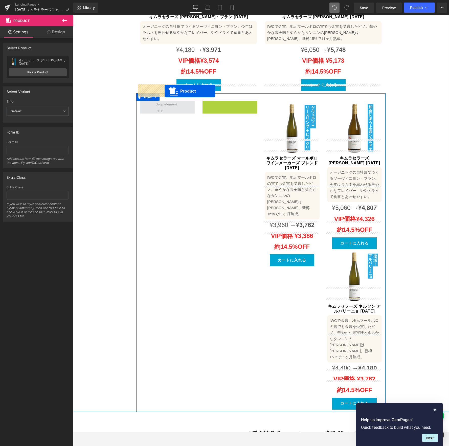
drag, startPoint x: 214, startPoint y: 89, endPoint x: 165, endPoint y: 91, distance: 49.8
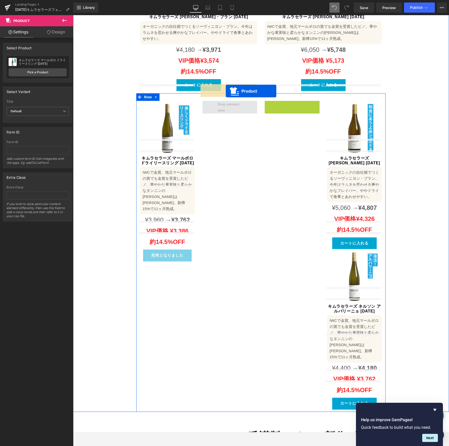
drag, startPoint x: 268, startPoint y: 89, endPoint x: 226, endPoint y: 91, distance: 42.2
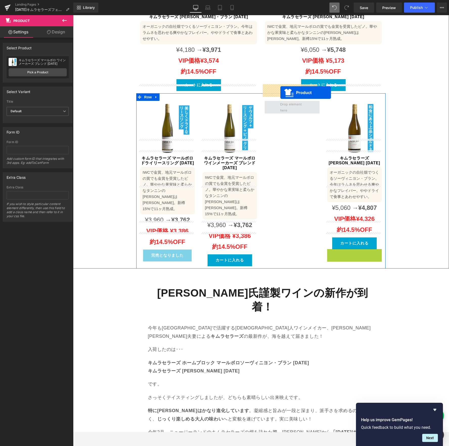
drag, startPoint x: 341, startPoint y: 236, endPoint x: 280, endPoint y: 92, distance: 155.8
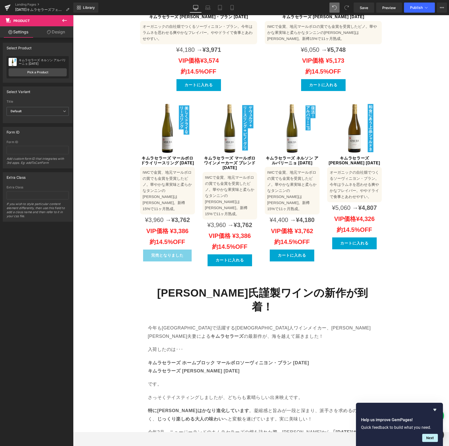
drag, startPoint x: 431, startPoint y: 333, endPoint x: 429, endPoint y: 336, distance: 4.0
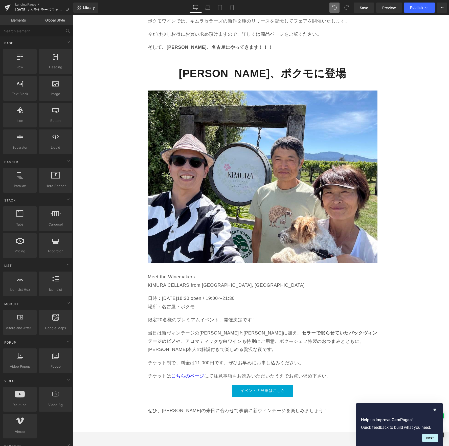
scroll to position [985, 0]
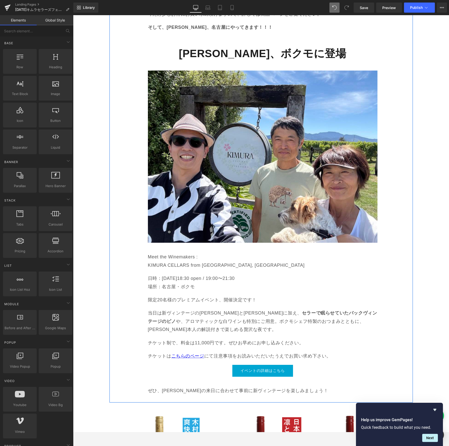
click at [128, 261] on div "[PERSON_NAME]氏謹製ワインの新作が到着！ Heading 今年も[GEOGRAPHIC_DATA]で活躍する[DEMOGRAPHIC_DATA]人…" at bounding box center [260, 95] width 303 height 614
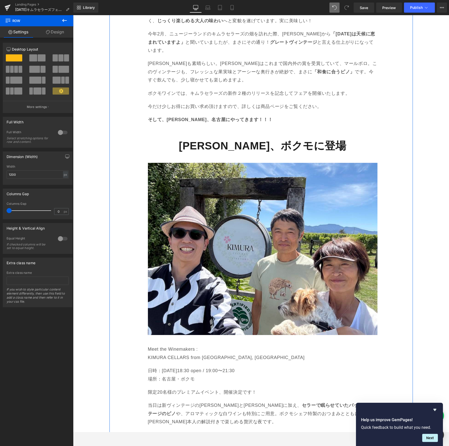
scroll to position [909, 0]
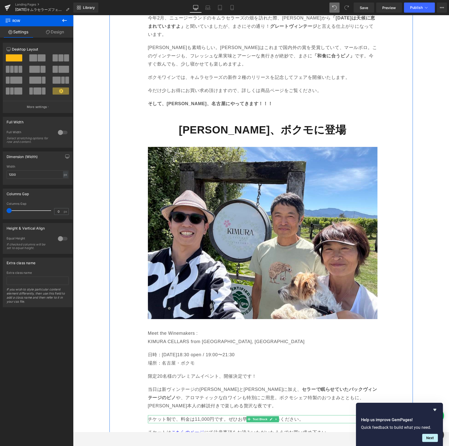
click at [162, 415] on p "チケット制で、料金は11,000円です。ぜひお早めにお申し込みください。" at bounding box center [262, 419] width 229 height 8
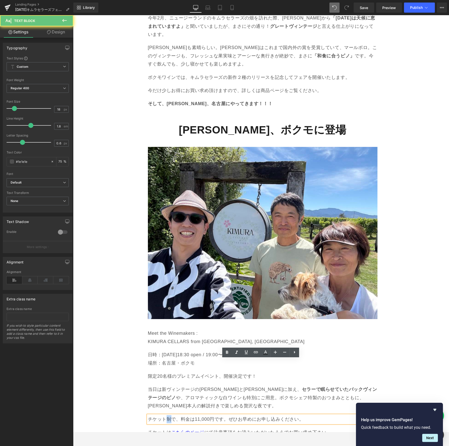
click at [162, 415] on p "チケット制で、料金は11,000円です。ぜひお早めにお申し込みください。" at bounding box center [262, 419] width 229 height 8
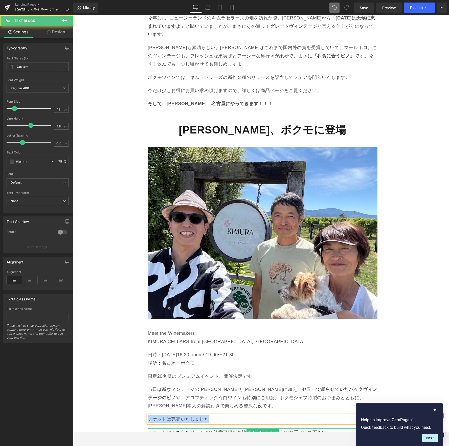
click at [155, 428] on p "チケットは こちらのページ にて注意事項をお読みいただいたうえでお買い求め下さい。" at bounding box center [262, 432] width 229 height 8
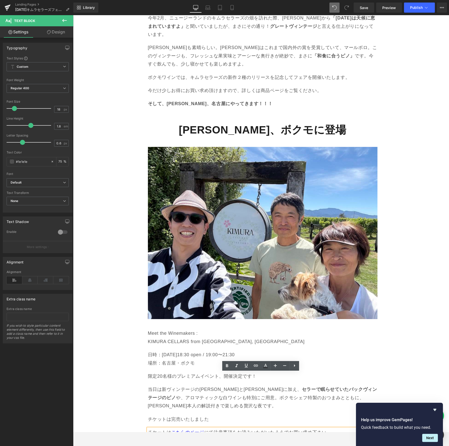
click at [294, 367] on icon at bounding box center [294, 365] width 6 height 6
drag, startPoint x: 333, startPoint y: 390, endPoint x: 335, endPoint y: 381, distance: 9.1
click at [333, 431] on div "イベントの詳細はこちら" at bounding box center [262, 446] width 229 height 11
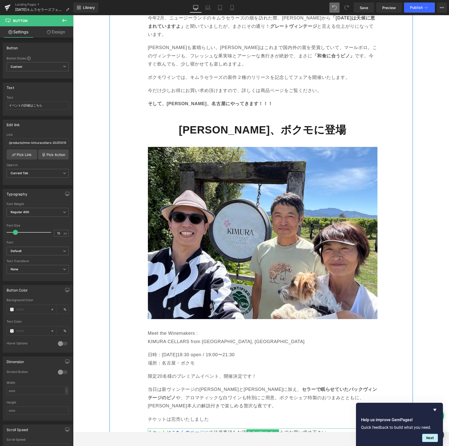
click at [275, 429] on link at bounding box center [275, 432] width 5 height 6
click at [277, 431] on icon at bounding box center [278, 432] width 3 height 3
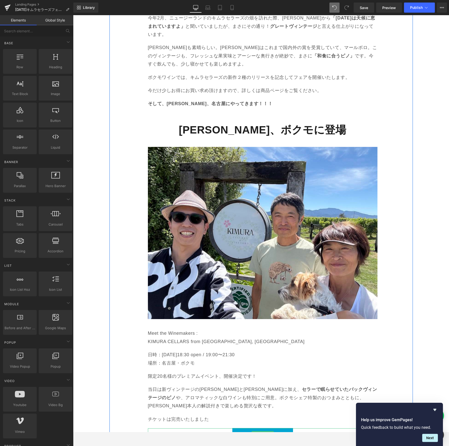
click at [269, 431] on icon at bounding box center [270, 433] width 3 height 3
click at [272, 431] on icon at bounding box center [273, 433] width 3 height 3
click at [191, 415] on p "チケットは完売いたしました" at bounding box center [262, 419] width 229 height 8
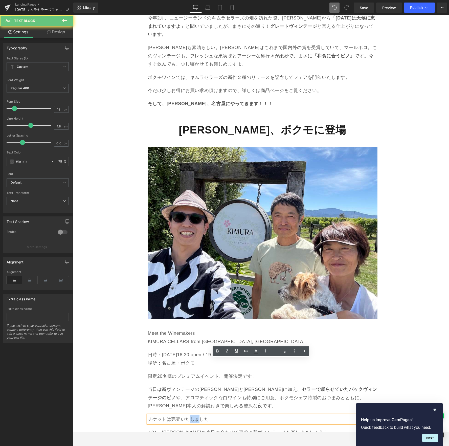
click at [191, 415] on p "チケットは完売いたしました" at bounding box center [262, 419] width 229 height 8
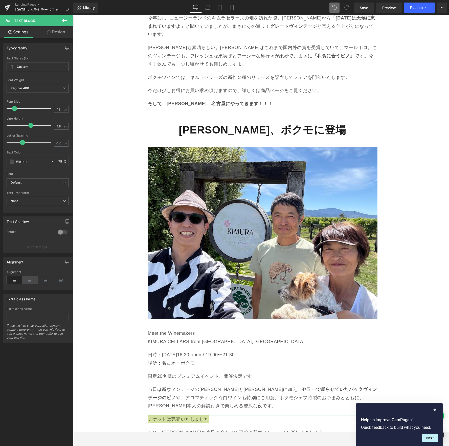
click at [29, 277] on icon at bounding box center [30, 280] width 16 height 8
click at [54, 33] on link "Design" at bounding box center [56, 31] width 37 height 11
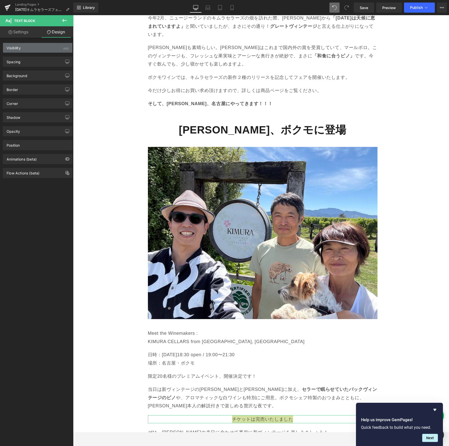
click at [23, 50] on div "Visibility (All)" at bounding box center [37, 48] width 69 height 10
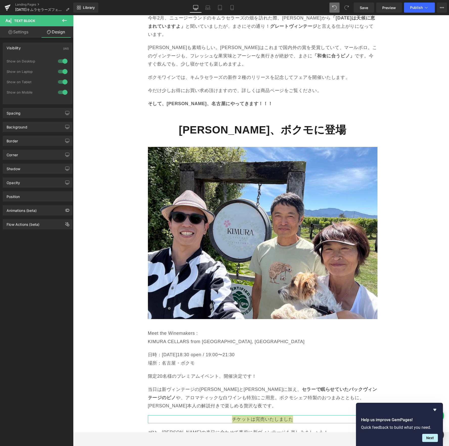
drag, startPoint x: 24, startPoint y: 46, endPoint x: 20, endPoint y: 50, distance: 5.7
click at [23, 46] on div "Visibility (All)" at bounding box center [37, 48] width 69 height 10
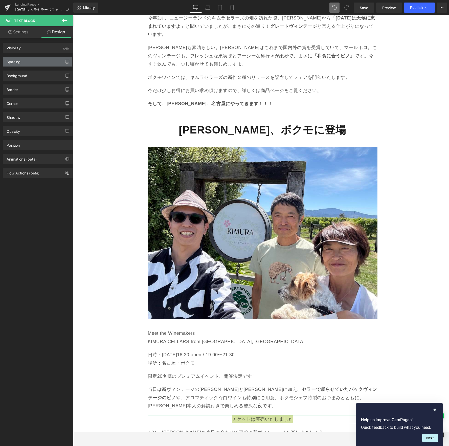
click at [19, 61] on div "Spacing" at bounding box center [14, 60] width 14 height 7
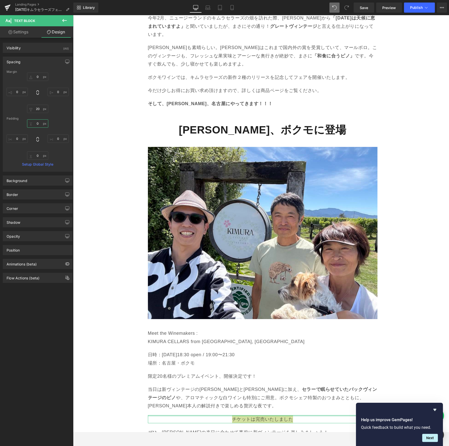
click at [37, 122] on input "0" at bounding box center [37, 123] width 21 height 8
type input "8"
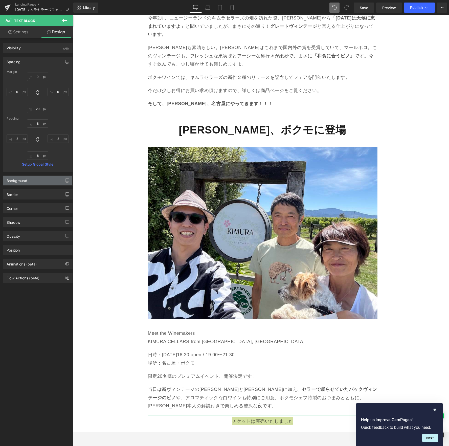
click at [18, 180] on div "Background" at bounding box center [17, 179] width 21 height 7
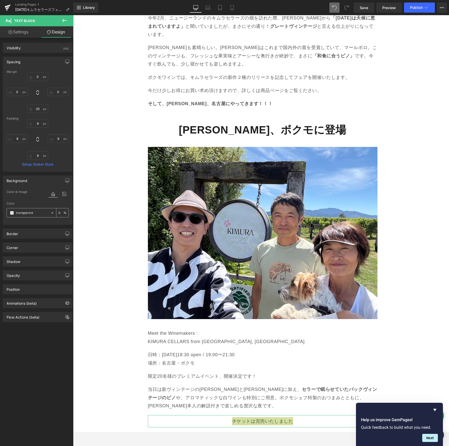
click at [11, 212] on span at bounding box center [12, 213] width 4 height 4
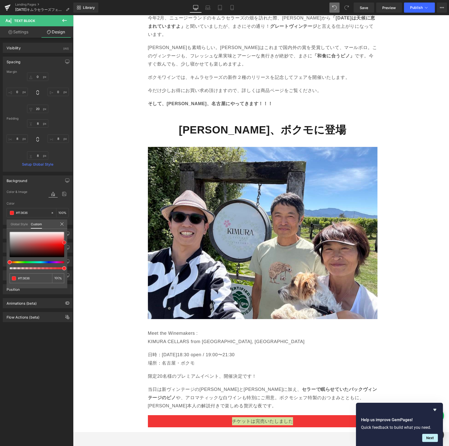
drag, startPoint x: 138, startPoint y: 257, endPoint x: 87, endPoint y: 241, distance: 54.2
click at [65, 244] on span at bounding box center [64, 245] width 4 height 4
drag, startPoint x: 63, startPoint y: 243, endPoint x: 60, endPoint y: 264, distance: 20.8
click at [65, 244] on span at bounding box center [64, 246] width 4 height 4
drag, startPoint x: 41, startPoint y: 345, endPoint x: 43, endPoint y: 345, distance: 2.8
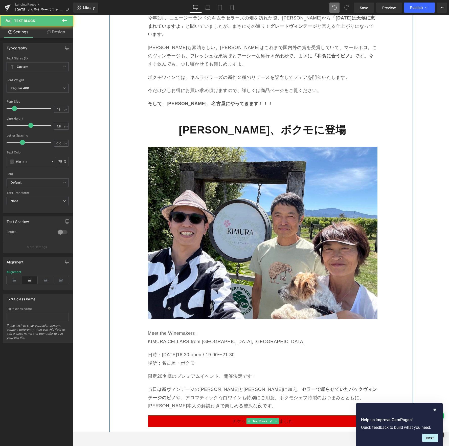
click at [241, 417] on p "チケットは完売いたしました" at bounding box center [262, 421] width 225 height 8
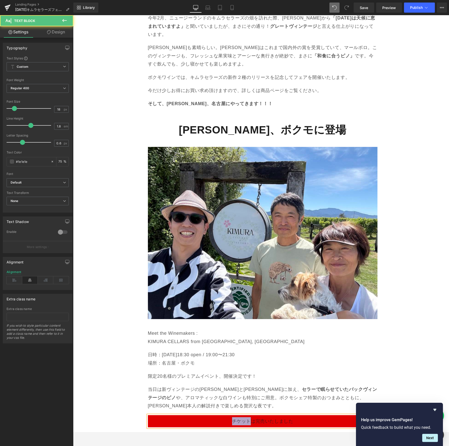
click at [241, 417] on p "チケットは完売いたしました" at bounding box center [262, 421] width 225 height 8
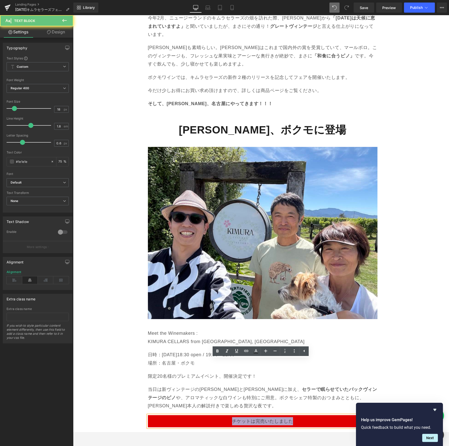
click at [241, 417] on p "チケットは完売いたしました" at bounding box center [262, 421] width 225 height 8
click at [256, 352] on icon at bounding box center [256, 351] width 6 height 6
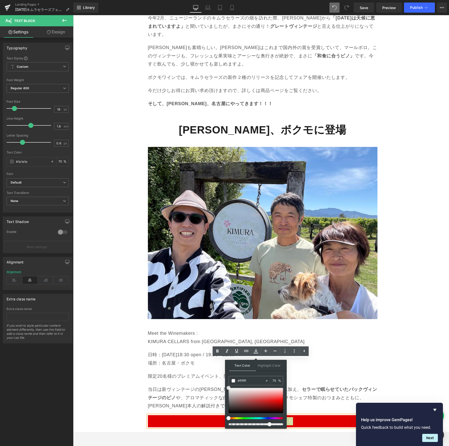
drag, startPoint x: 304, startPoint y: 413, endPoint x: 219, endPoint y: 363, distance: 98.6
drag, startPoint x: 216, startPoint y: 350, endPoint x: 219, endPoint y: 350, distance: 3.1
click at [216, 350] on icon at bounding box center [217, 350] width 2 height 3
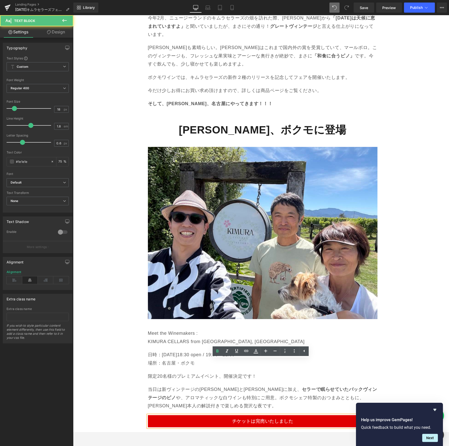
click at [262, 418] on span "チケットは完売いたしました" at bounding box center [262, 420] width 61 height 5
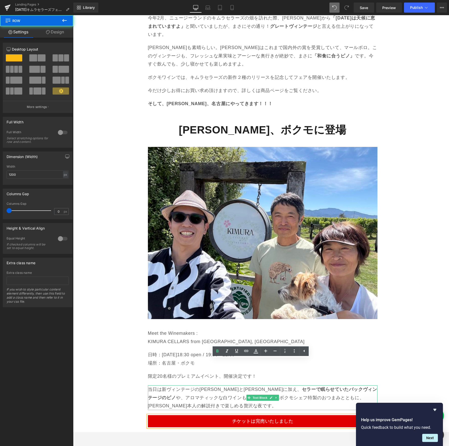
click at [380, 348] on div "[PERSON_NAME]氏謹製ワインの新作が到着！ Heading 今年も[GEOGRAPHIC_DATA]で活躍する[DEMOGRAPHIC_DATA]人…" at bounding box center [260, 156] width 303 height 583
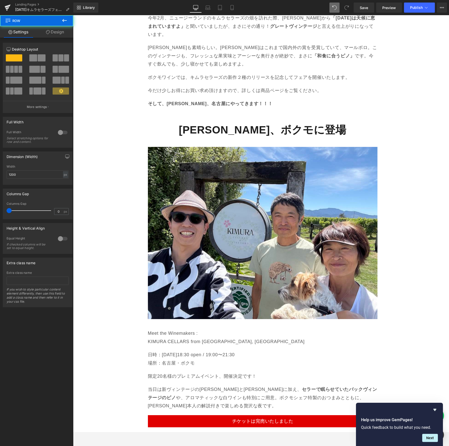
click at [396, 340] on div "Liquid Image Image キムラセラーズ[PERSON_NAME]来店記念フェア Text Block Row 10/15、当店ソムリエ岩須のボク…" at bounding box center [261, 362] width 376 height 2420
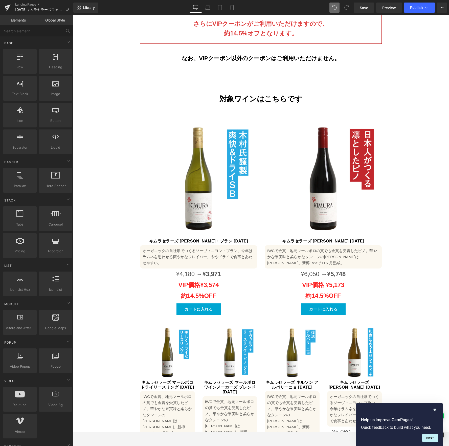
scroll to position [260, 0]
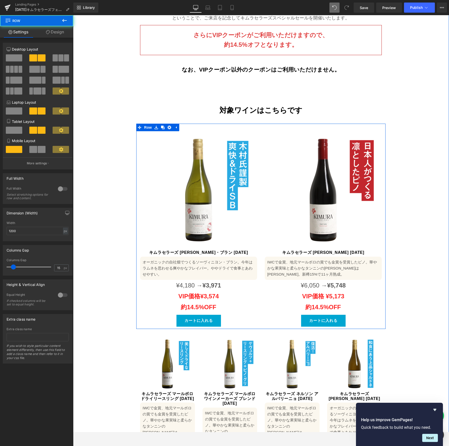
click at [136, 177] on div "Sale Off (P) Image キムラセラーズ [PERSON_NAME] [DATE] (P) Title Text Block ¥4,180 → ¥…" at bounding box center [198, 228] width 125 height 195
drag, startPoint x: 159, startPoint y: 117, endPoint x: 180, endPoint y: 171, distance: 58.2
click at [161, 126] on icon at bounding box center [163, 128] width 4 height 4
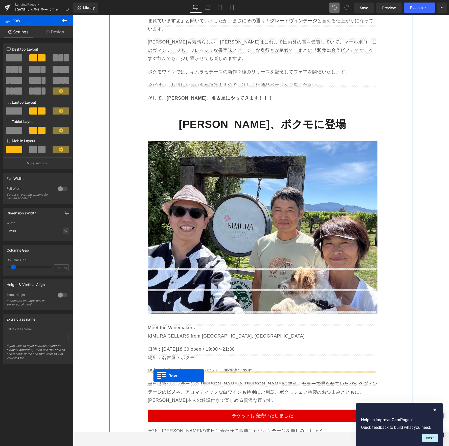
scroll to position [996, 0]
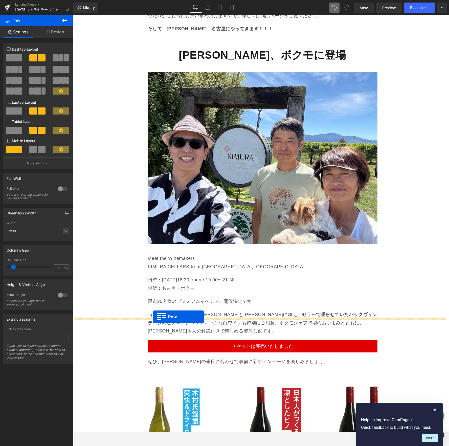
drag, startPoint x: 138, startPoint y: 43, endPoint x: 153, endPoint y: 316, distance: 273.7
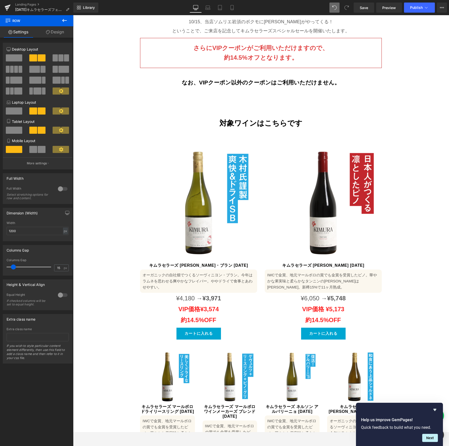
scroll to position [247, 0]
click at [163, 183] on img at bounding box center [198, 202] width 117 height 117
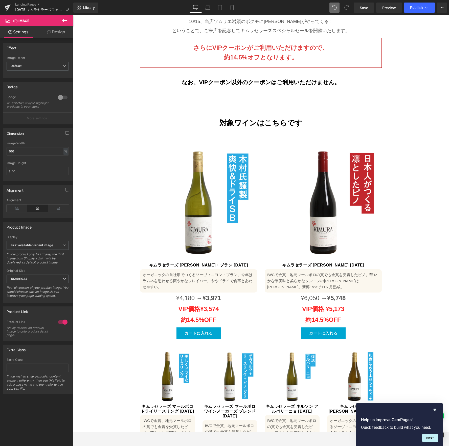
click at [117, 172] on div "Image Image キムラセラーズ[PERSON_NAME]来店記念フェア Text Block Row 10/15、当店ソムリエ岩須のボクモに[PERS…" at bounding box center [261, 171] width 376 height 690
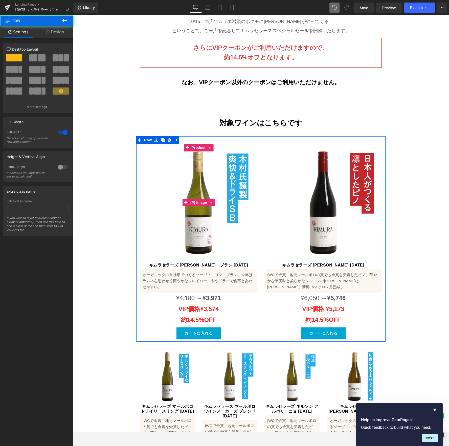
click at [140, 173] on img at bounding box center [198, 202] width 117 height 117
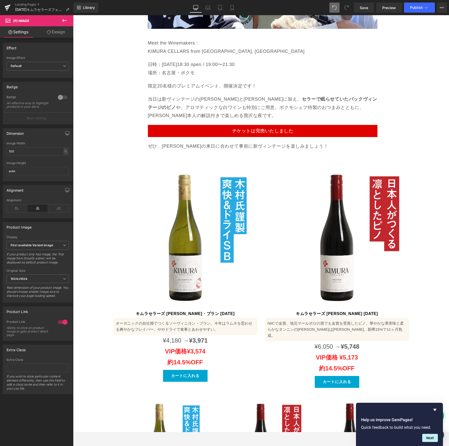
scroll to position [1199, 0]
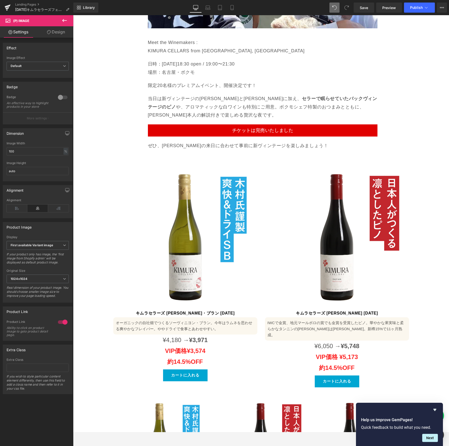
click at [150, 167] on img at bounding box center [185, 237] width 144 height 144
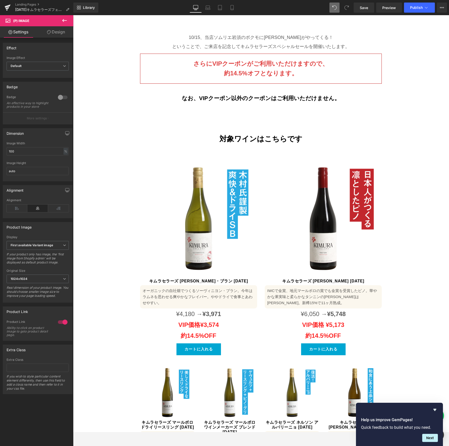
scroll to position [227, 0]
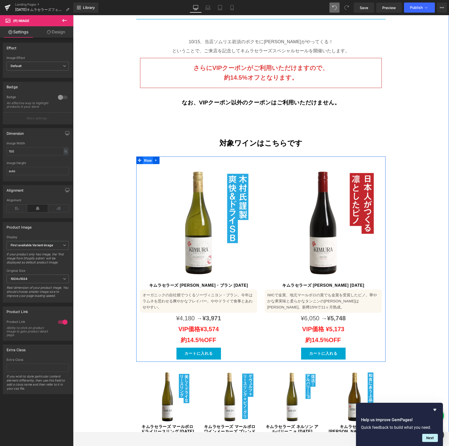
click at [145, 157] on span "Row" at bounding box center [148, 161] width 10 height 8
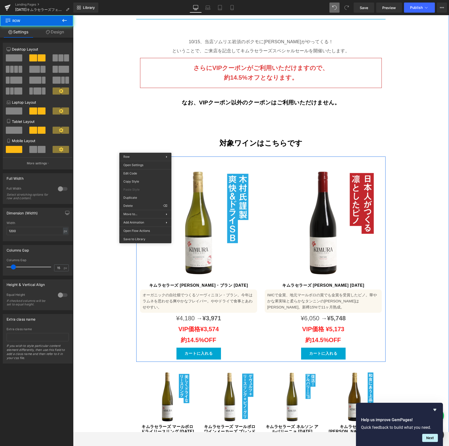
scroll to position [227, 0]
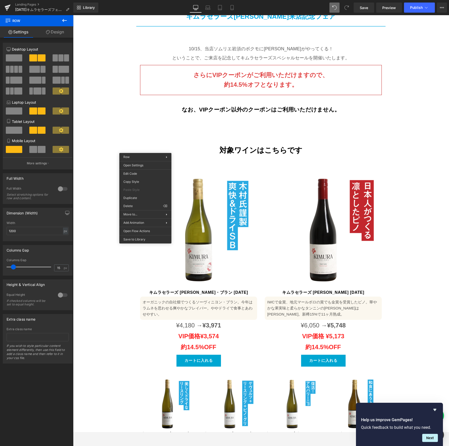
drag, startPoint x: 266, startPoint y: 173, endPoint x: 193, endPoint y: 158, distance: 74.5
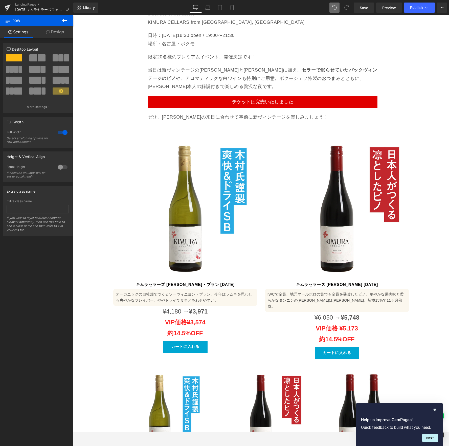
scroll to position [1229, 0]
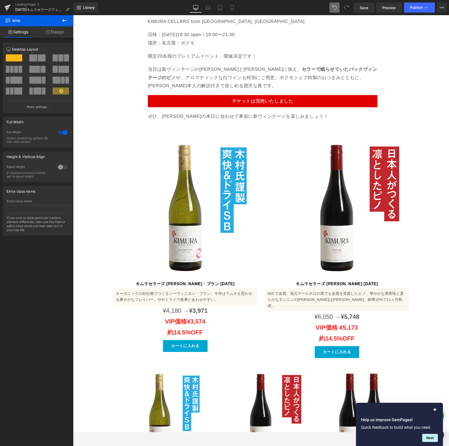
click at [127, 135] on img at bounding box center [185, 207] width 144 height 144
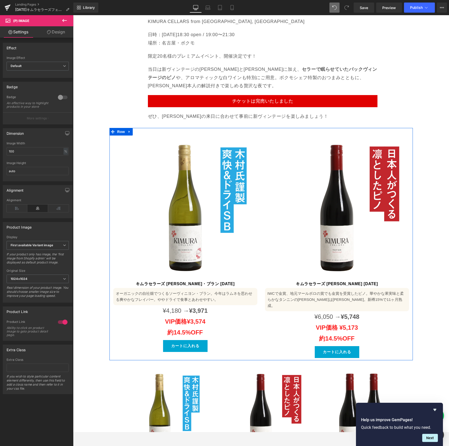
click at [129, 131] on icon at bounding box center [129, 132] width 1 height 2
click at [139, 128] on link at bounding box center [142, 132] width 7 height 8
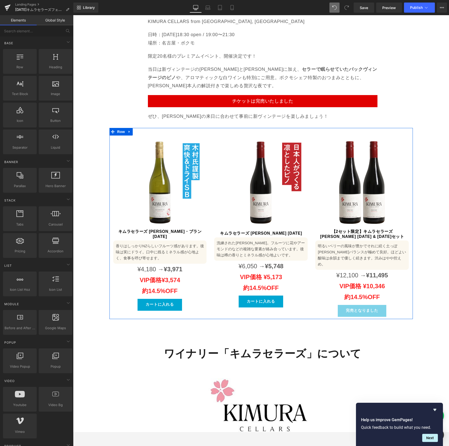
click at [129, 128] on link at bounding box center [129, 132] width 7 height 8
drag, startPoint x: 139, startPoint y: 76, endPoint x: 139, endPoint y: 80, distance: 4.6
click at [141, 130] on icon at bounding box center [143, 132] width 4 height 4
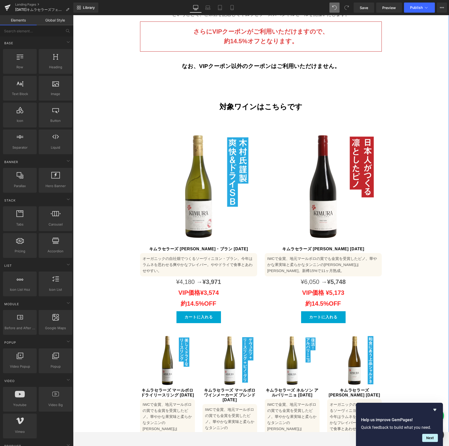
scroll to position [273, 0]
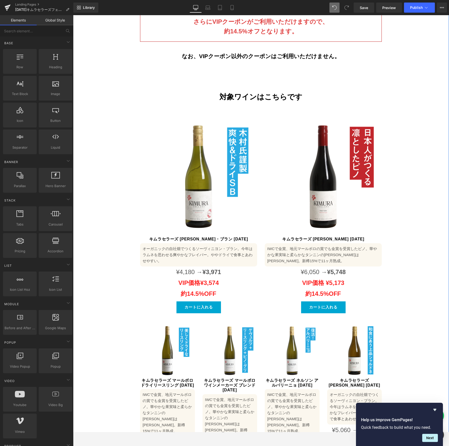
click at [174, 125] on img at bounding box center [198, 176] width 117 height 117
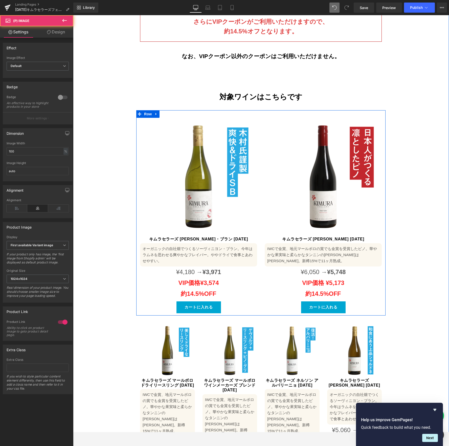
click at [155, 112] on icon at bounding box center [156, 114] width 4 height 4
drag, startPoint x: 162, startPoint y: 103, endPoint x: 162, endPoint y: 123, distance: 19.7
click at [162, 110] on link at bounding box center [162, 114] width 7 height 8
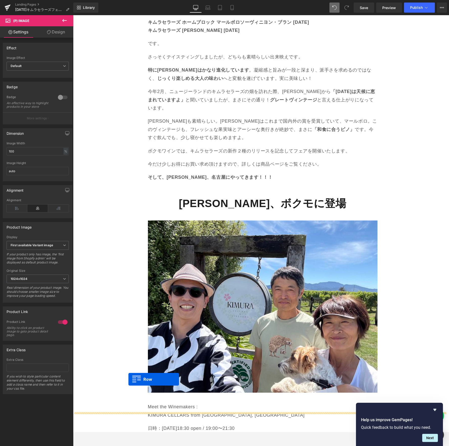
scroll to position [924, 0]
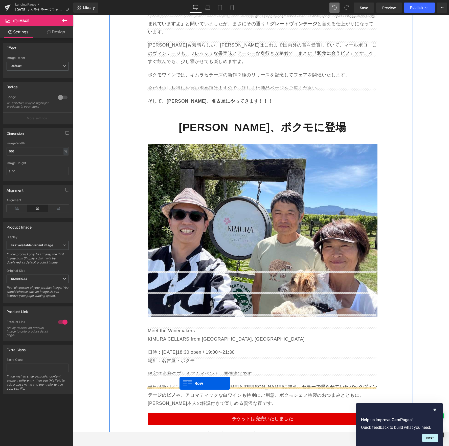
drag, startPoint x: 138, startPoint y: 105, endPoint x: 179, endPoint y: 383, distance: 281.1
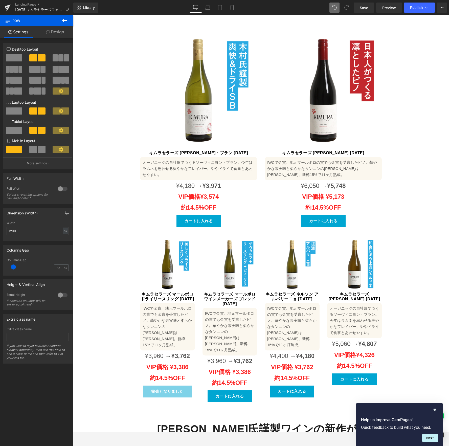
scroll to position [360, 0]
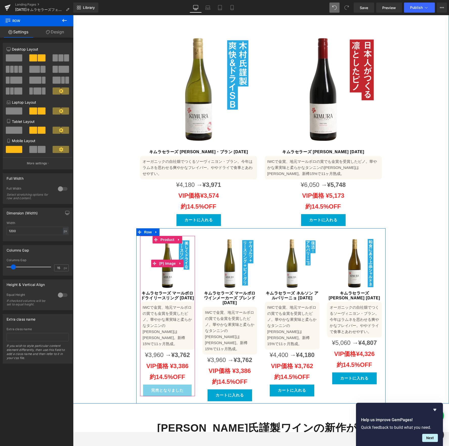
click at [165, 254] on img at bounding box center [167, 263] width 55 height 55
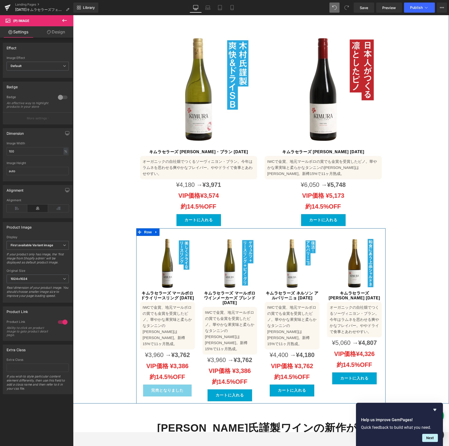
click at [154, 230] on icon at bounding box center [156, 232] width 4 height 4
drag, startPoint x: 159, startPoint y: 217, endPoint x: 172, endPoint y: 284, distance: 68.9
click at [161, 230] on icon at bounding box center [163, 232] width 4 height 4
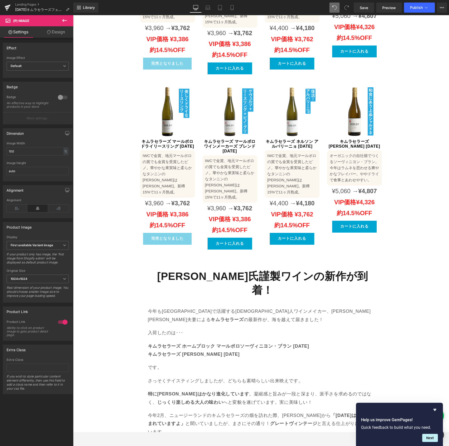
scroll to position [696, 0]
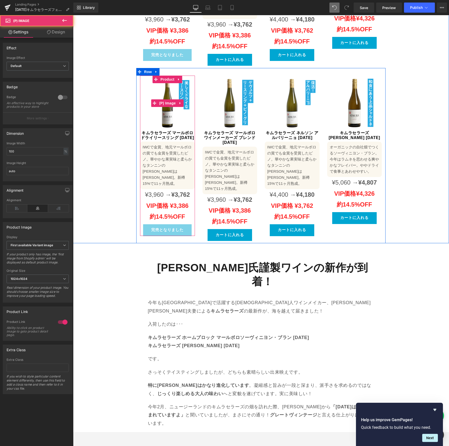
click at [151, 76] on img at bounding box center [167, 103] width 55 height 55
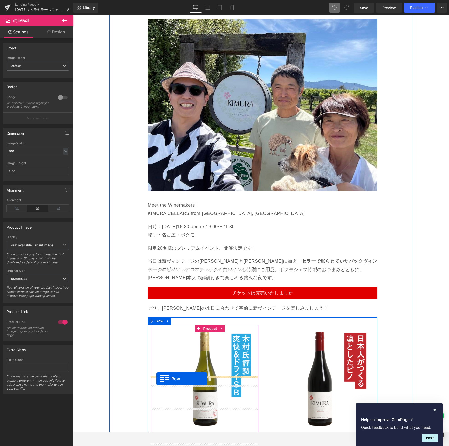
scroll to position [1115, 0]
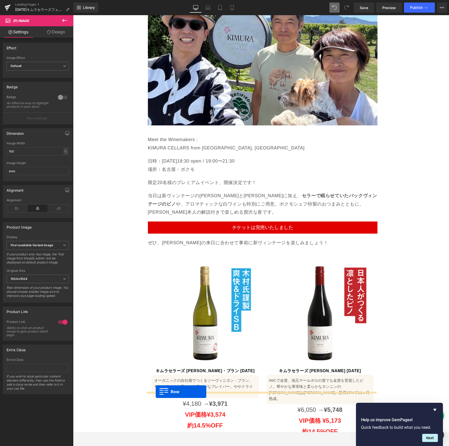
drag, startPoint x: 138, startPoint y: 39, endPoint x: 156, endPoint y: 391, distance: 352.8
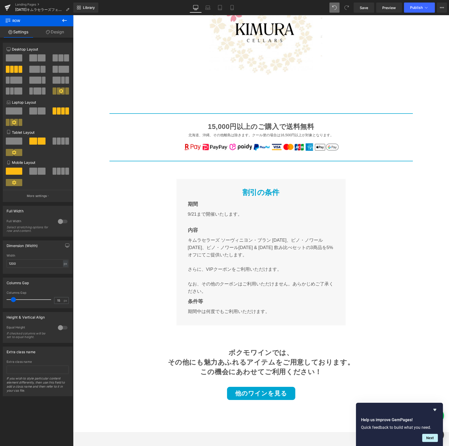
scroll to position [2174, 0]
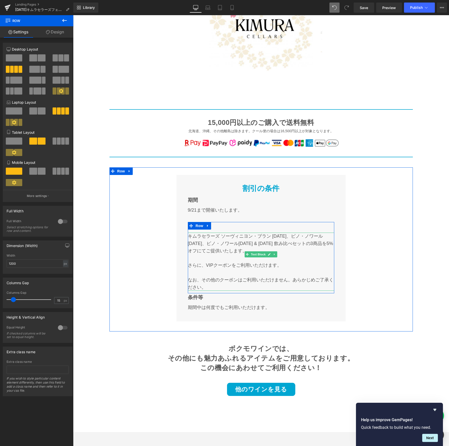
click at [245, 232] on p "キムラセラーズ ソーヴィニヨン・ブラン [DATE]、ピノ・ノワール[DATE]、ピノ・ノワール[DATE] & [DATE] 飲み比べセットの3商品を5%オ…" at bounding box center [261, 243] width 146 height 22
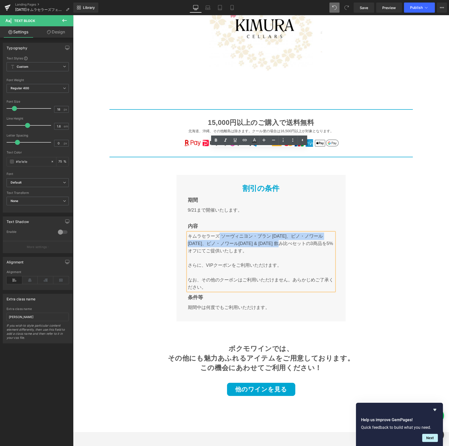
drag, startPoint x: 214, startPoint y: 153, endPoint x: 257, endPoint y: 162, distance: 44.2
click at [257, 232] on p "キムラセラーズ ソーヴィニヨン・ブラン [DATE]、ピノ・ノワール[DATE]、ピノ・ノワール[DATE] & [DATE] 飲み比べセットの3商品を5%オ…" at bounding box center [261, 243] width 146 height 22
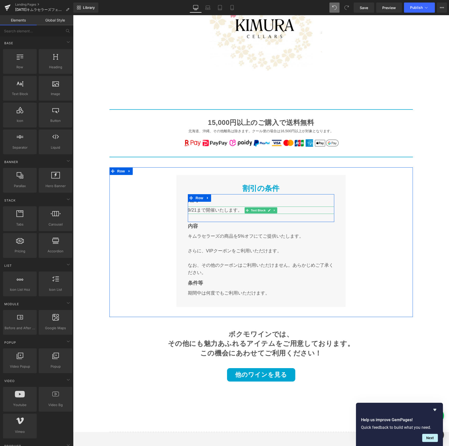
click at [194, 206] on p "9/21まで開催いたします。" at bounding box center [261, 209] width 146 height 7
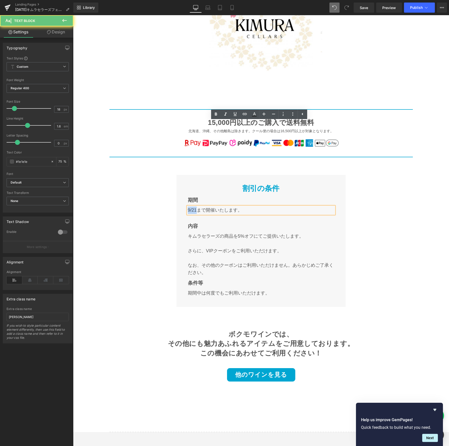
drag, startPoint x: 191, startPoint y: 126, endPoint x: 185, endPoint y: 127, distance: 5.8
click at [188, 206] on p "9/21まで開催いたします。" at bounding box center [261, 209] width 146 height 7
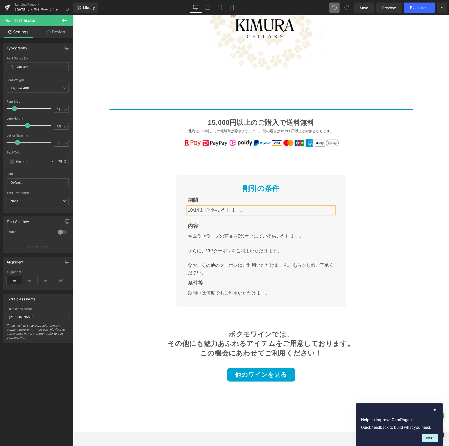
click at [396, 190] on div "割引の条件 Text Block 期間 Text Block 10/14まで開催いたします。 Text Block Row 内容 Text Block キムラ…" at bounding box center [260, 242] width 303 height 150
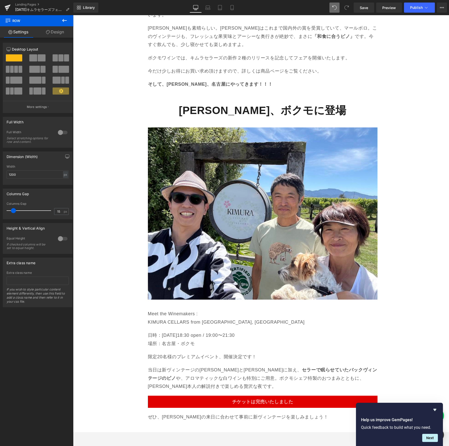
scroll to position [901, 0]
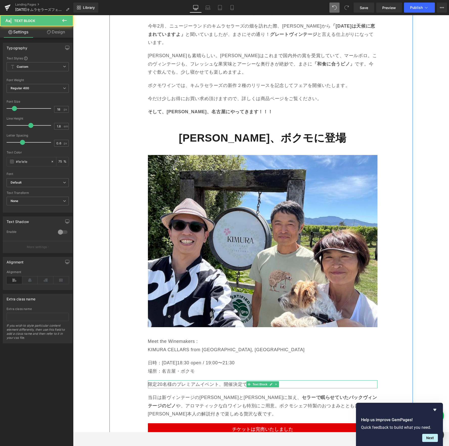
click at [232, 380] on p "限定20名様のプレミアムイベント、開催決定です！" at bounding box center [262, 384] width 229 height 8
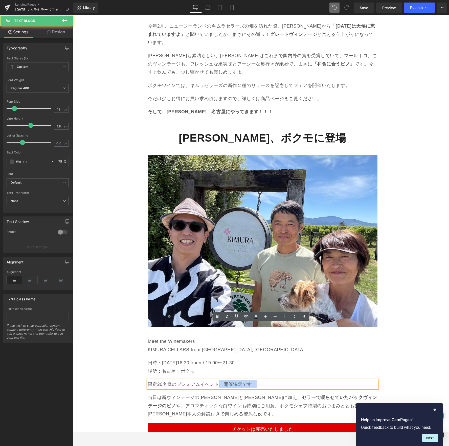
drag, startPoint x: 221, startPoint y: 328, endPoint x: 279, endPoint y: 327, distance: 58.3
click at [279, 380] on p "限定20名様のプレミアムイベント、開催決定です！" at bounding box center [262, 384] width 229 height 8
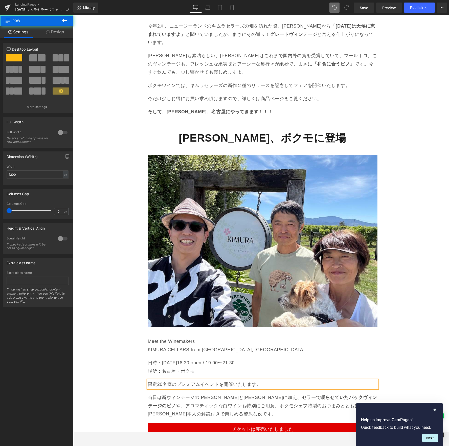
click at [119, 320] on div "[PERSON_NAME]氏謹製ワインの新作が到着！ Heading 今年も[GEOGRAPHIC_DATA]で活躍する[DEMOGRAPHIC_DATA]人…" at bounding box center [260, 350] width 303 height 954
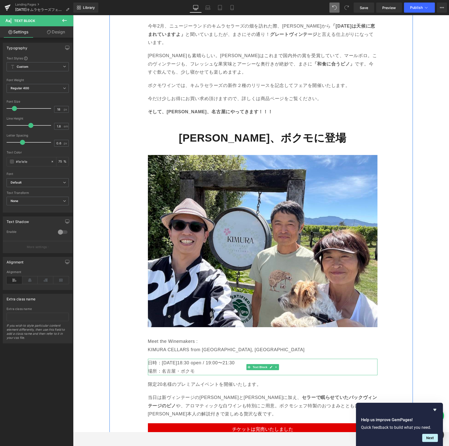
click at [193, 367] on p "場所：名古屋・ボクモ" at bounding box center [262, 371] width 229 height 8
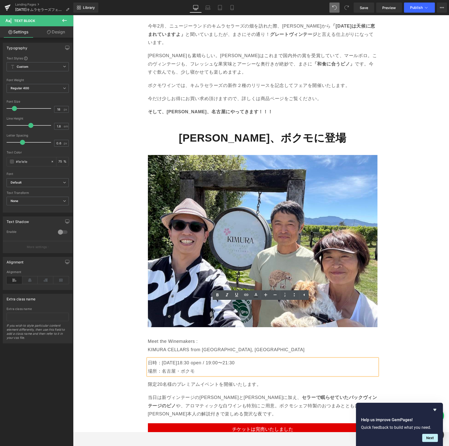
drag, startPoint x: 127, startPoint y: 311, endPoint x: 138, endPoint y: 313, distance: 11.5
click at [127, 311] on div "[PERSON_NAME]氏謹製ワインの新作が到着！ Heading 今年も[GEOGRAPHIC_DATA]で活躍する[DEMOGRAPHIC_DATA]人…" at bounding box center [260, 350] width 303 height 954
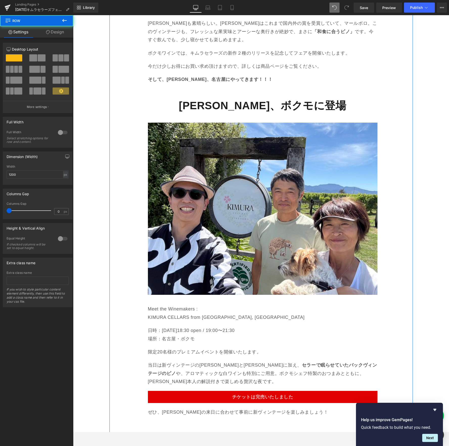
scroll to position [957, 0]
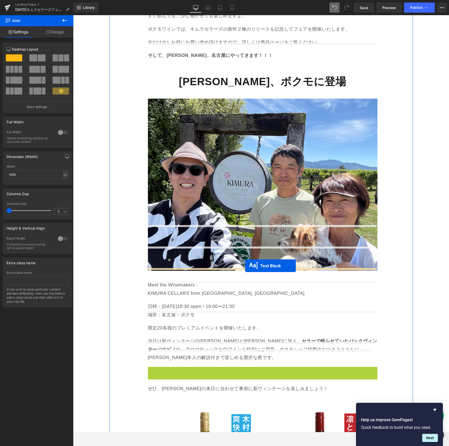
drag, startPoint x: 247, startPoint y: 317, endPoint x: 245, endPoint y: 265, distance: 51.6
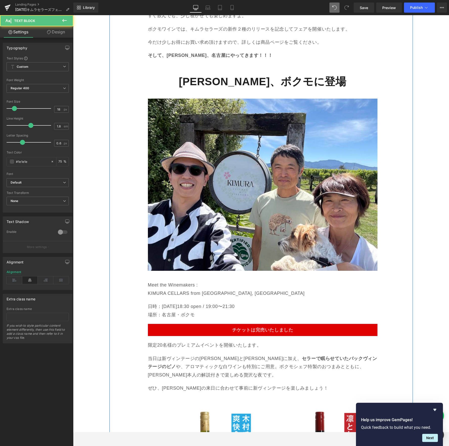
click at [132, 332] on div "[PERSON_NAME]氏謹製ワインの新作が到着！ Heading 今年も[GEOGRAPHIC_DATA]で活躍する[DEMOGRAPHIC_DATA]人…" at bounding box center [260, 293] width 303 height 954
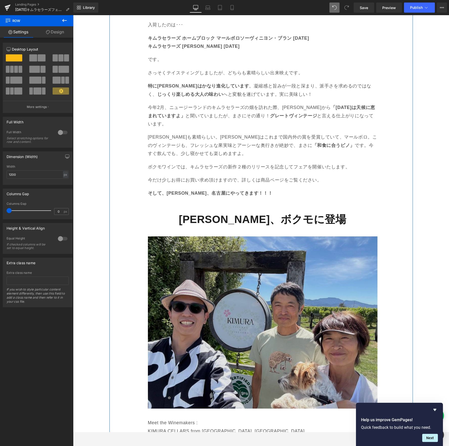
scroll to position [835, 0]
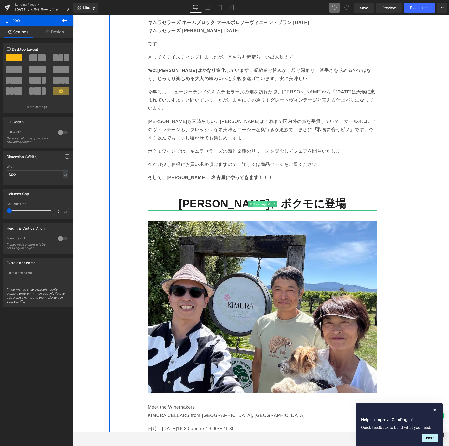
drag, startPoint x: 252, startPoint y: 150, endPoint x: 256, endPoint y: 150, distance: 4.8
click at [253, 201] on span "Heading" at bounding box center [260, 204] width 14 height 6
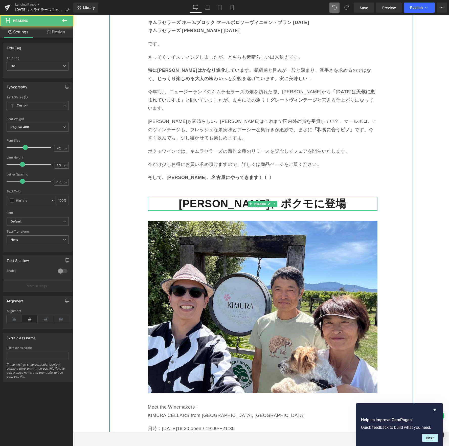
click at [217, 197] on strong "[PERSON_NAME]、ボクモに登場" at bounding box center [262, 203] width 167 height 12
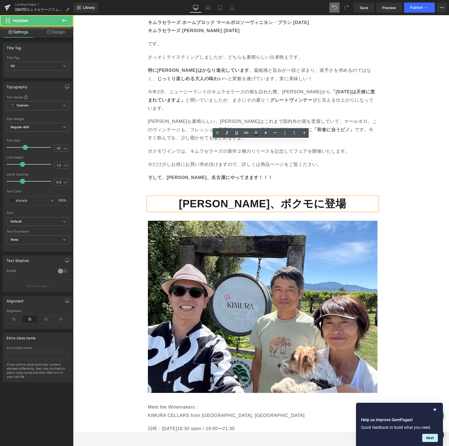
click at [262, 197] on strong "[PERSON_NAME]、ボクモに登場" at bounding box center [262, 203] width 167 height 12
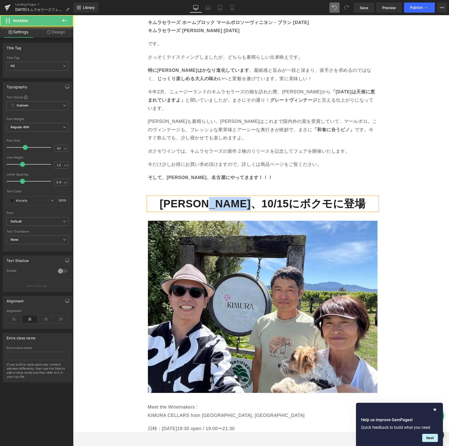
drag, startPoint x: 283, startPoint y: 148, endPoint x: 226, endPoint y: 150, distance: 57.4
click at [245, 197] on strong "[PERSON_NAME]、10/15にボクモに登場" at bounding box center [262, 203] width 206 height 12
click at [195, 197] on strong "[PERSON_NAME]、ボクモに登場" at bounding box center [262, 203] width 167 height 12
click at [275, 197] on strong "10/15、[PERSON_NAME]、ボクモに登場" at bounding box center [262, 203] width 205 height 12
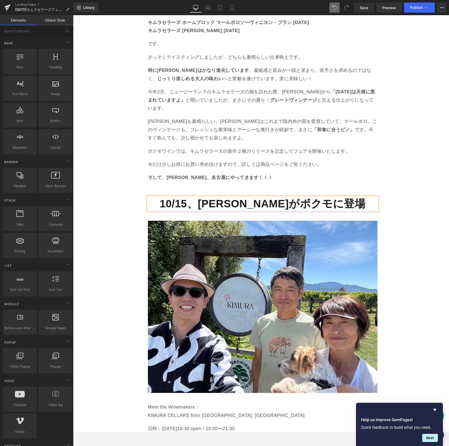
drag, startPoint x: 417, startPoint y: 225, endPoint x: 414, endPoint y: 224, distance: 3.5
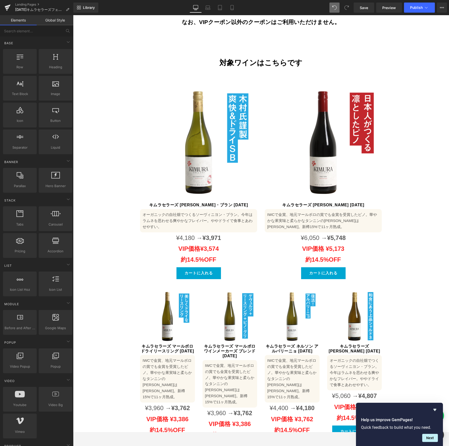
scroll to position [0, 0]
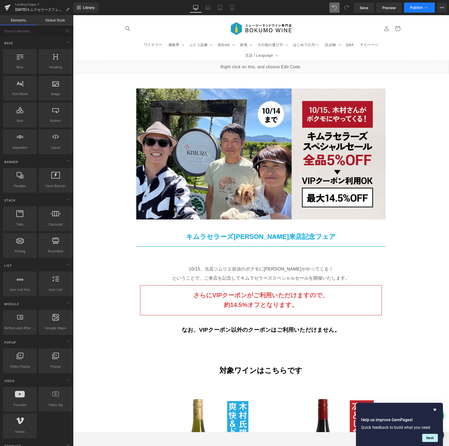
click at [396, 8] on span "Publish" at bounding box center [416, 8] width 13 height 4
click at [396, 10] on button "View Live Page View with current Template Save Template to Library Schedule Pub…" at bounding box center [441, 8] width 10 height 10
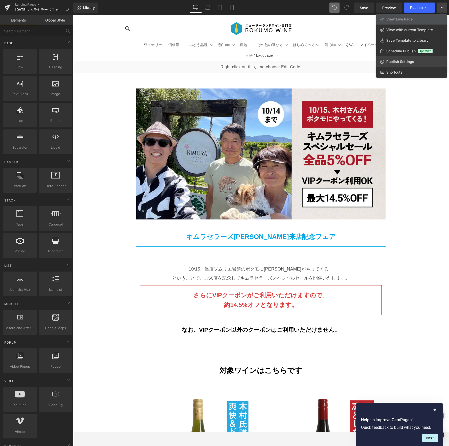
click at [396, 62] on span "Publish Settings" at bounding box center [400, 61] width 28 height 5
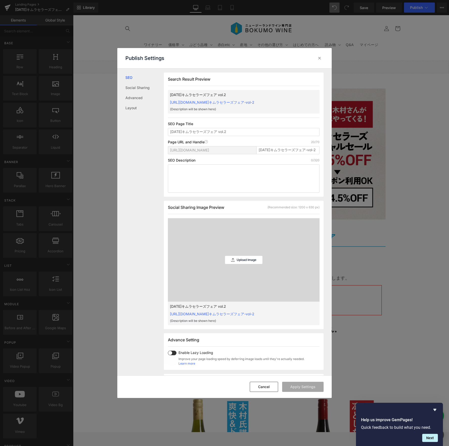
scroll to position [0, 0]
click at [240, 260] on p "Upload Image" at bounding box center [246, 260] width 20 height 4
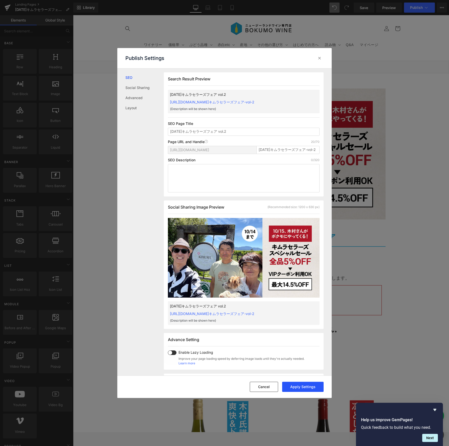
click at [311, 388] on button "Apply Settings" at bounding box center [302, 386] width 41 height 10
click at [300, 102] on div "[DATE]キムラセラーズフェア vol.2 [URL][DOMAIN_NAME]キムラセラーズフェア-vol-2 {Description will be …" at bounding box center [244, 101] width 152 height 23
click at [199, 131] on input "[DATE]キムラセラーズフェア vol.2" at bounding box center [244, 132] width 152 height 8
drag, startPoint x: 262, startPoint y: 153, endPoint x: 269, endPoint y: 150, distance: 7.5
click at [262, 153] on input "[DATE]キムラセラーズフェア-vol-2" at bounding box center [287, 150] width 63 height 8
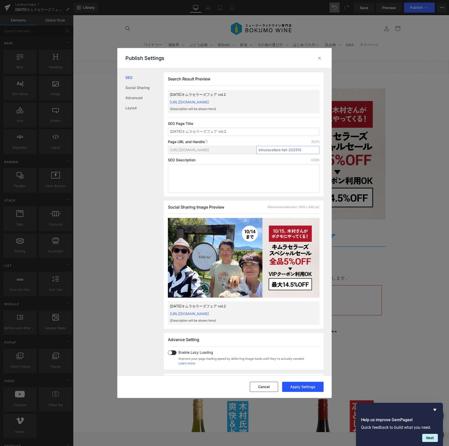
type input "kimuracellars-fair-202510"
click at [304, 383] on button "Apply Settings" at bounding box center [302, 386] width 41 height 10
click at [321, 57] on icon at bounding box center [319, 58] width 5 height 5
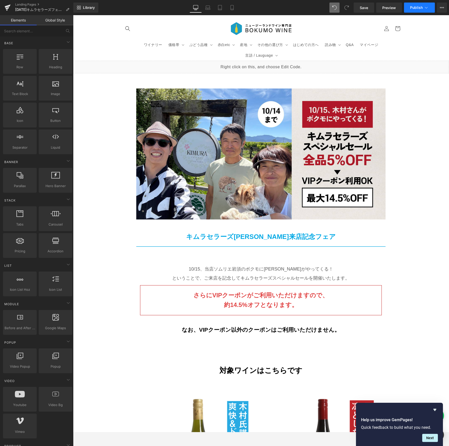
click at [396, 3] on button "Publish" at bounding box center [419, 8] width 31 height 10
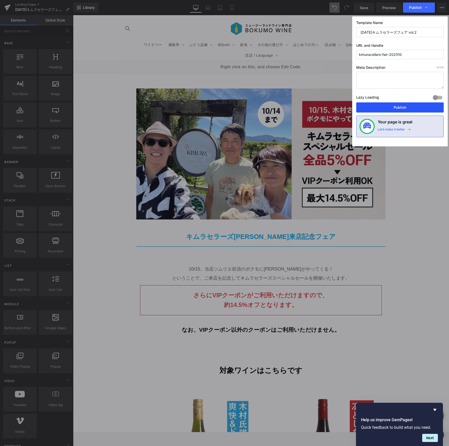
click at [395, 107] on button "Publish" at bounding box center [399, 107] width 87 height 10
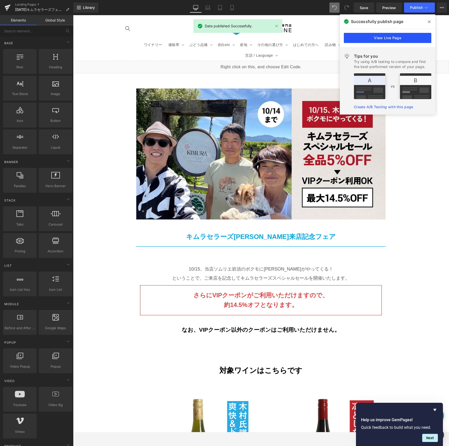
click at [389, 39] on link "View Live Page" at bounding box center [386, 38] width 87 height 10
